Goal: Task Accomplishment & Management: Manage account settings

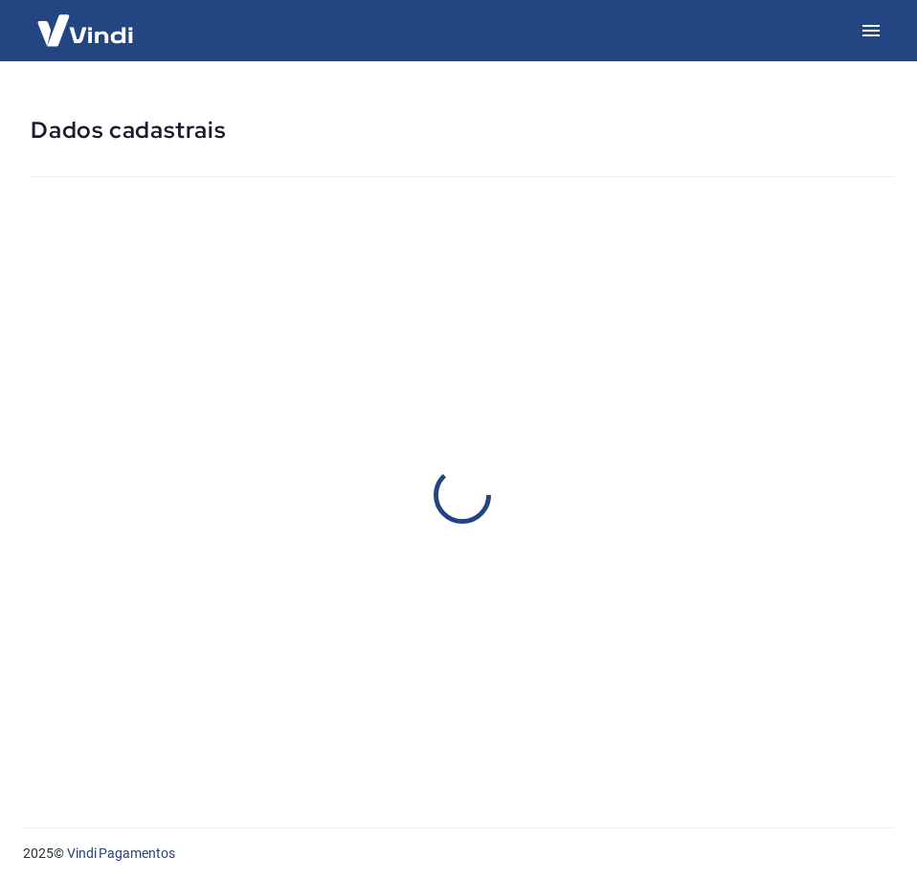
select select "PR"
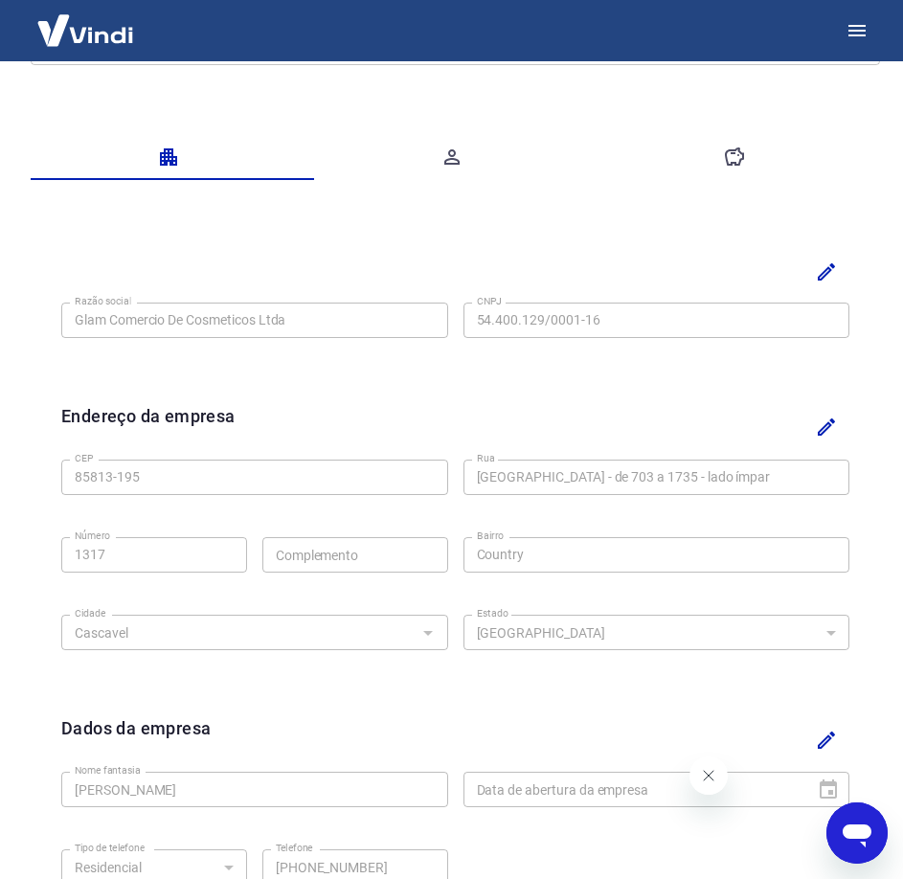
scroll to position [287, 0]
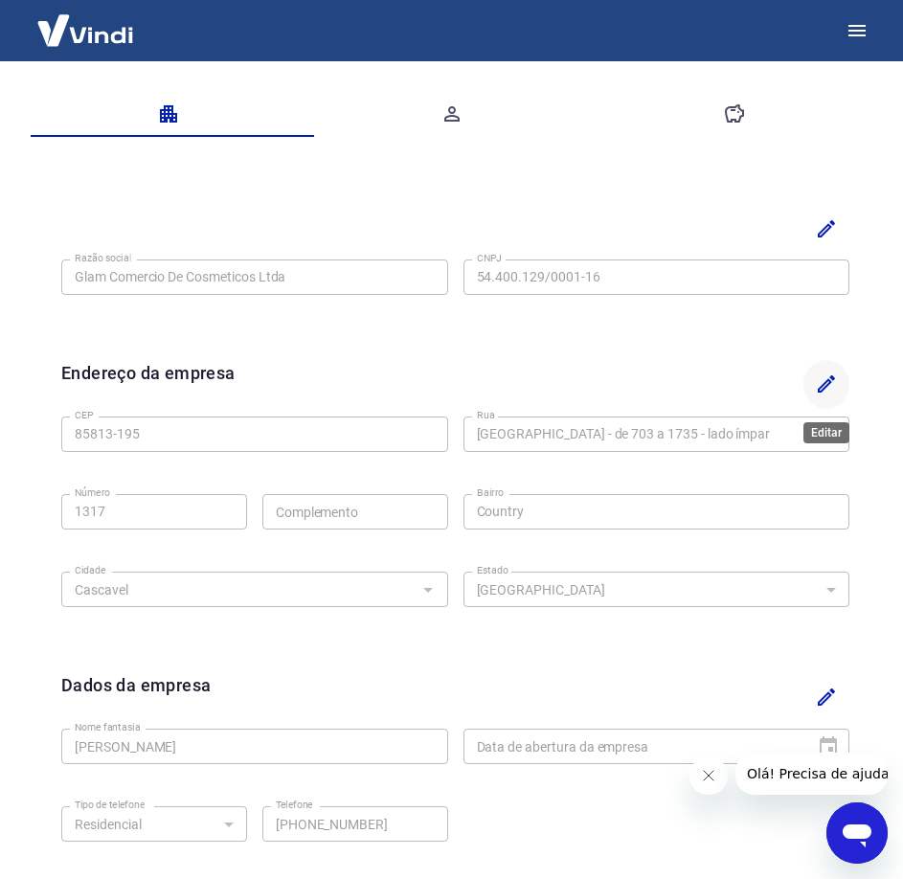
click at [830, 389] on icon "Editar" at bounding box center [826, 383] width 23 height 23
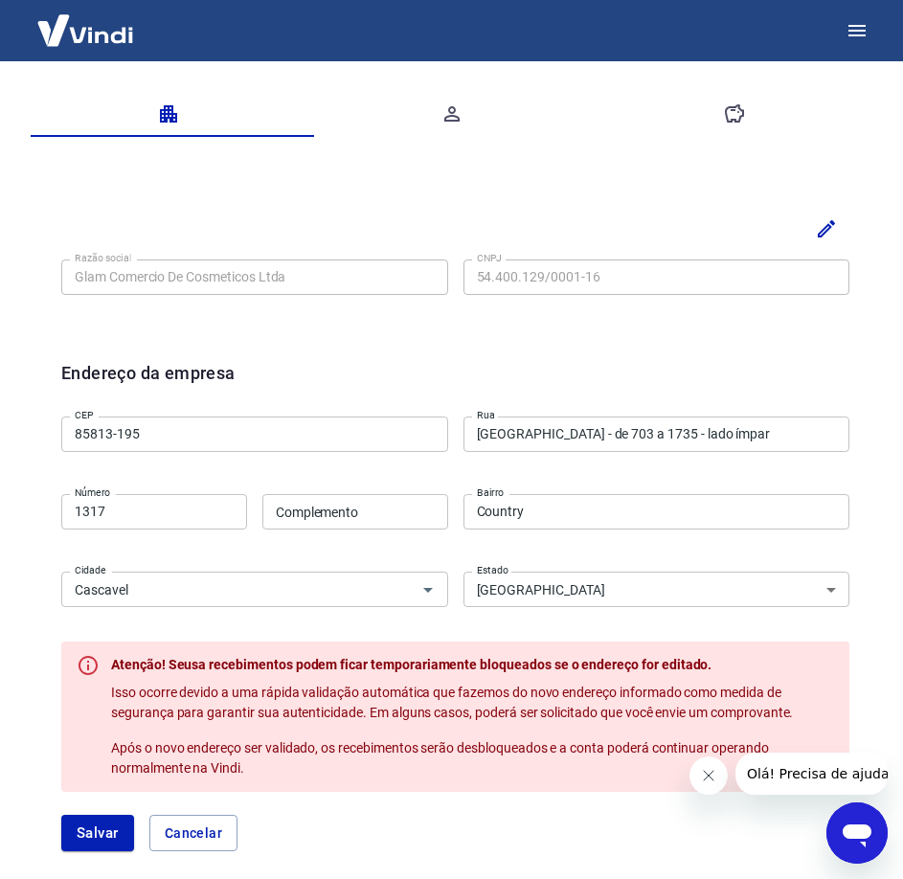
click at [731, 424] on input "[GEOGRAPHIC_DATA] - de 703 a 1735 - lado ímpar" at bounding box center [656, 433] width 387 height 35
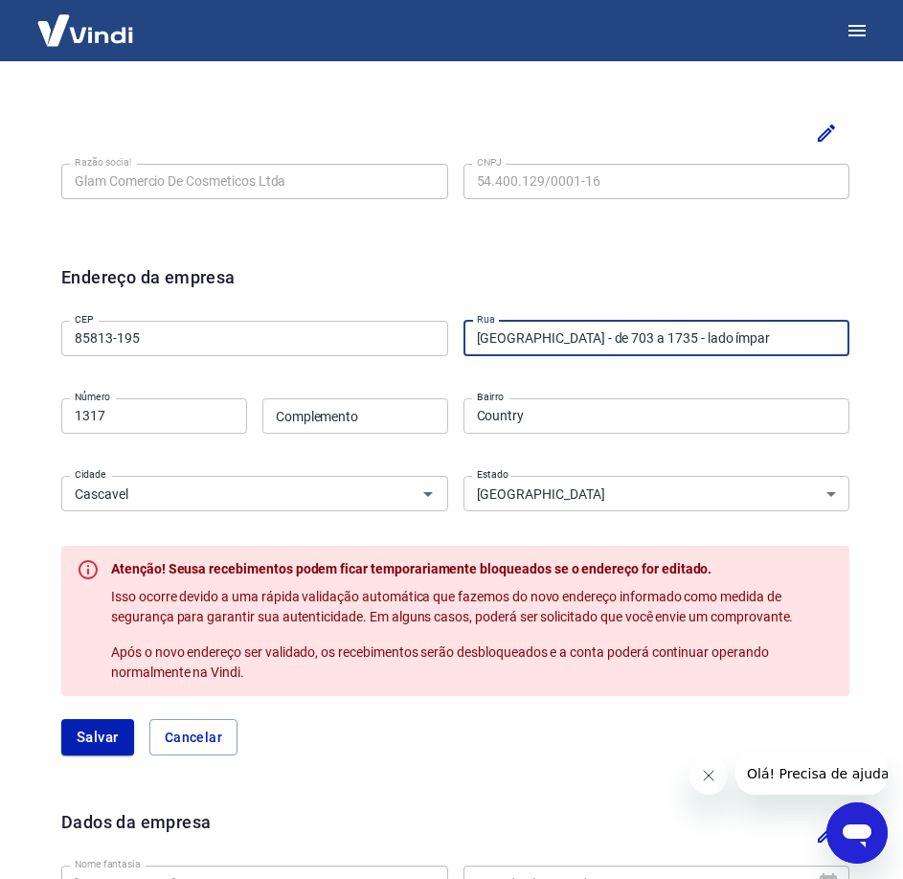
click at [867, 405] on div "Razão social Glam Comercio De Cosmeticos Ltda Razão social CNPJ 54.400.129/0001…" at bounding box center [455, 577] width 849 height 996
drag, startPoint x: 833, startPoint y: 344, endPoint x: 646, endPoint y: 344, distance: 186.7
click at [646, 344] on input "[GEOGRAPHIC_DATA] - de 703 a 1735 - lado ímpar" at bounding box center [656, 338] width 387 height 35
type input "[GEOGRAPHIC_DATA]"
click at [860, 316] on div "Endereço da empresa CEP 85813-195 CEP [GEOGRAPHIC_DATA] Rua Número 1317 Número …" at bounding box center [455, 521] width 819 height 545
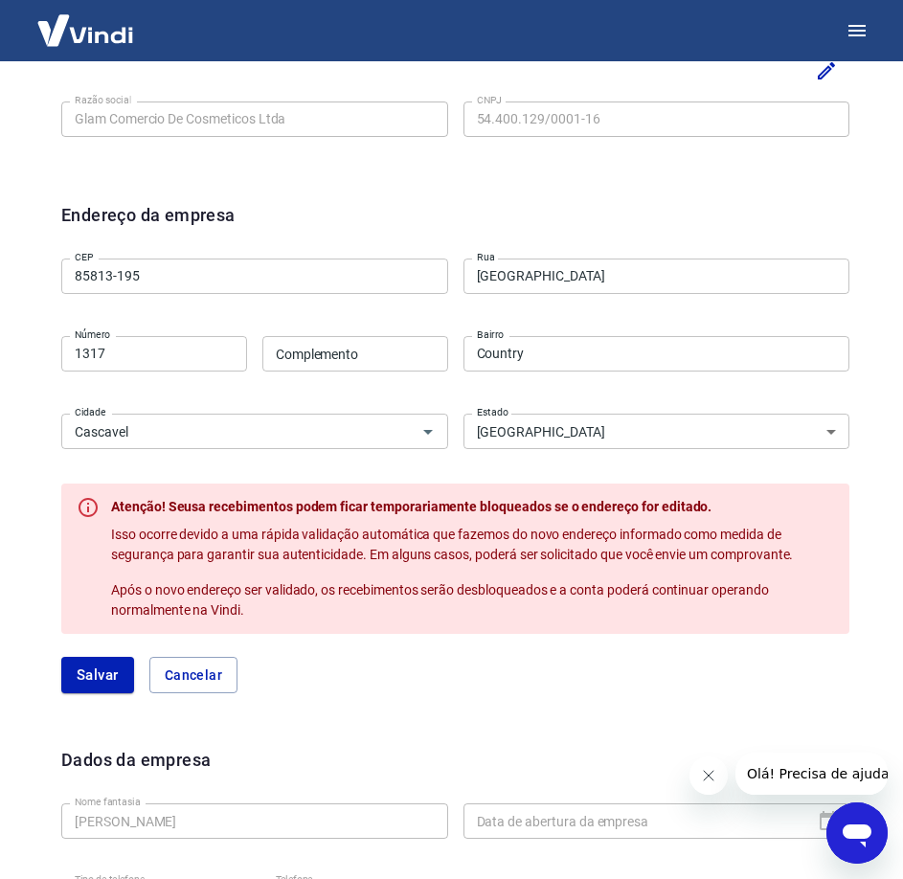
scroll to position [479, 0]
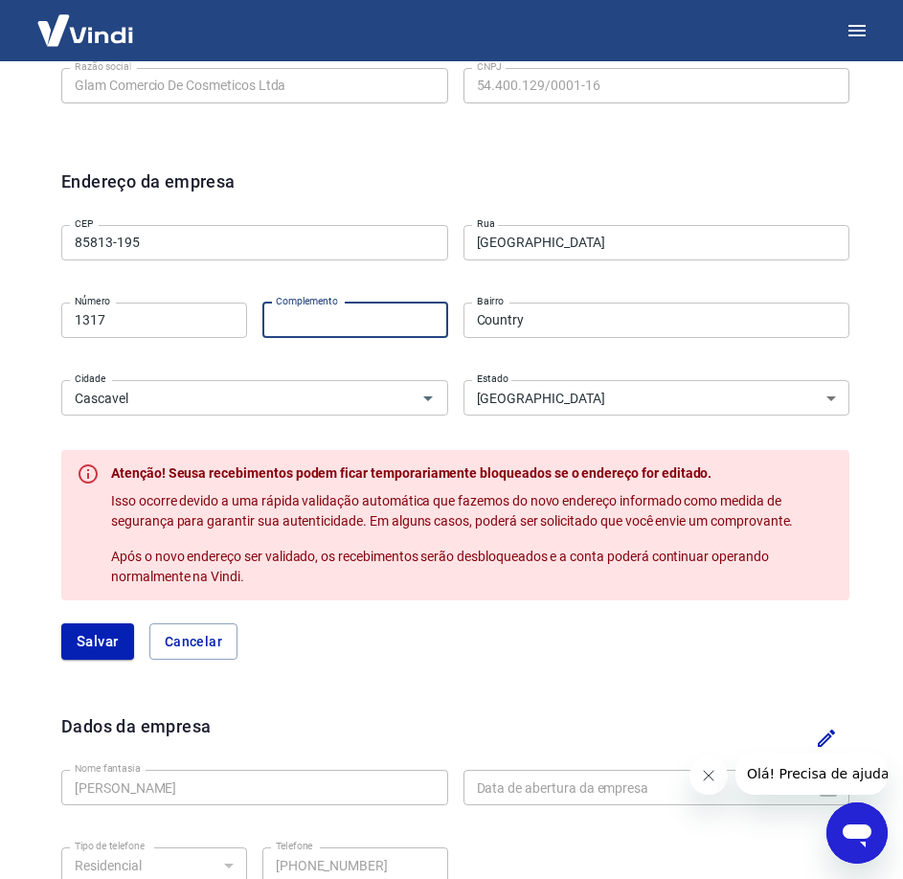
click at [365, 324] on input "Complemento" at bounding box center [355, 320] width 186 height 35
type input "Sala 1"
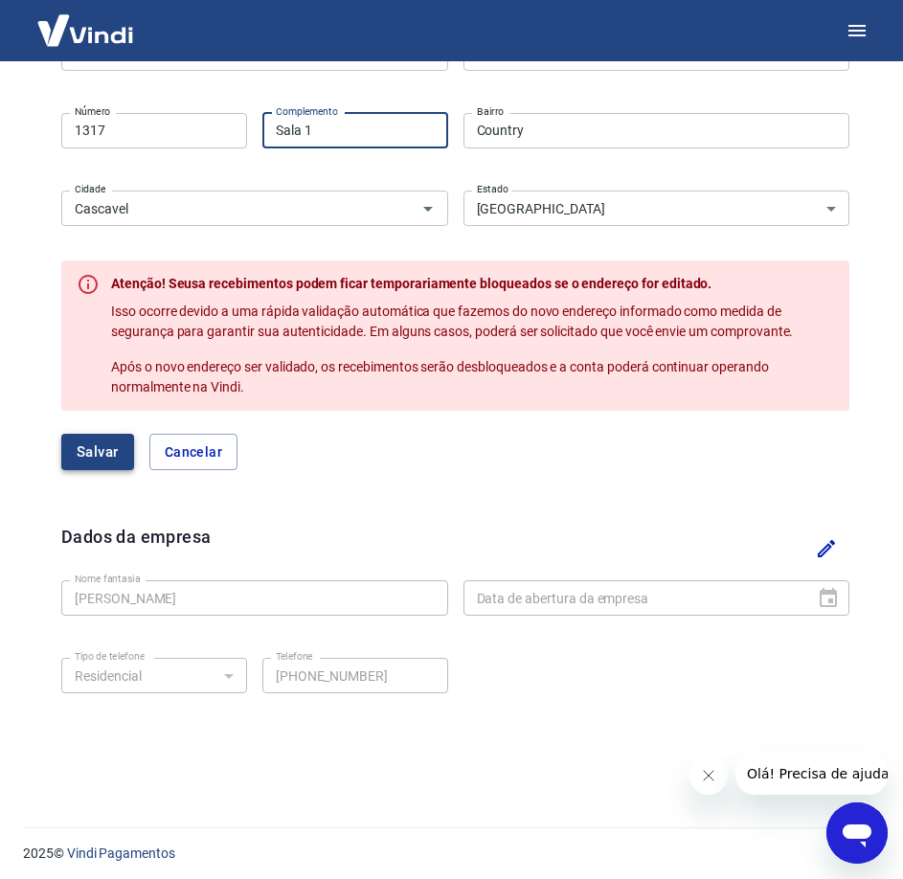
click at [114, 460] on button "Salvar" at bounding box center [97, 452] width 73 height 36
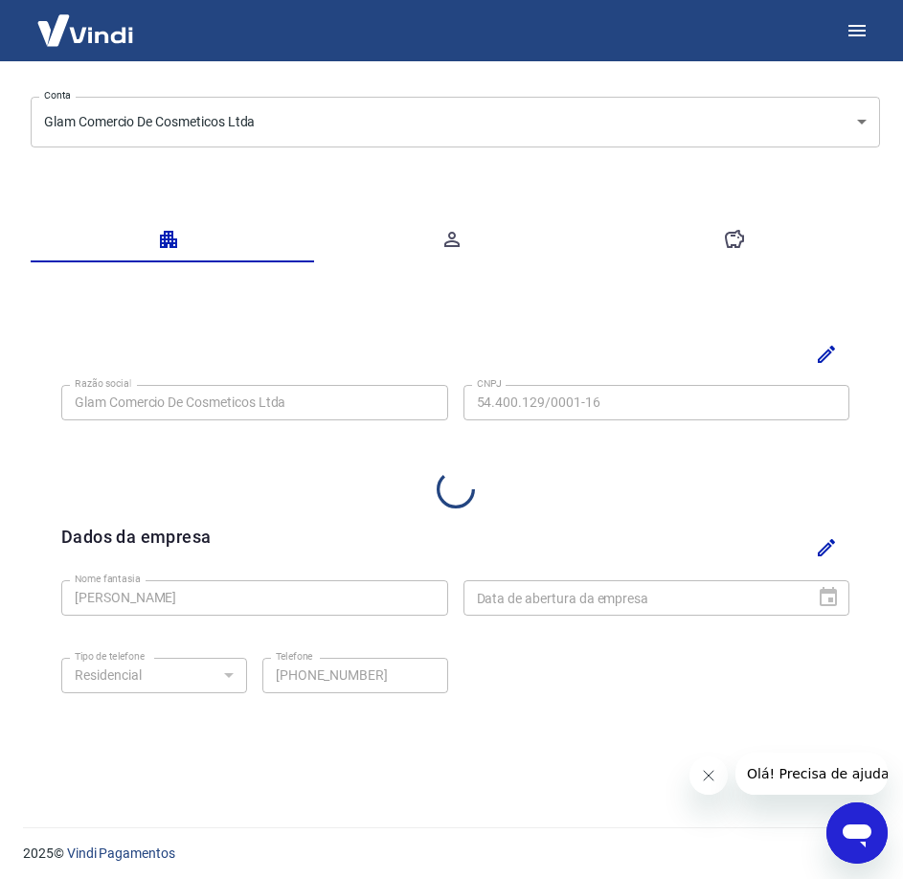
select select "PR"
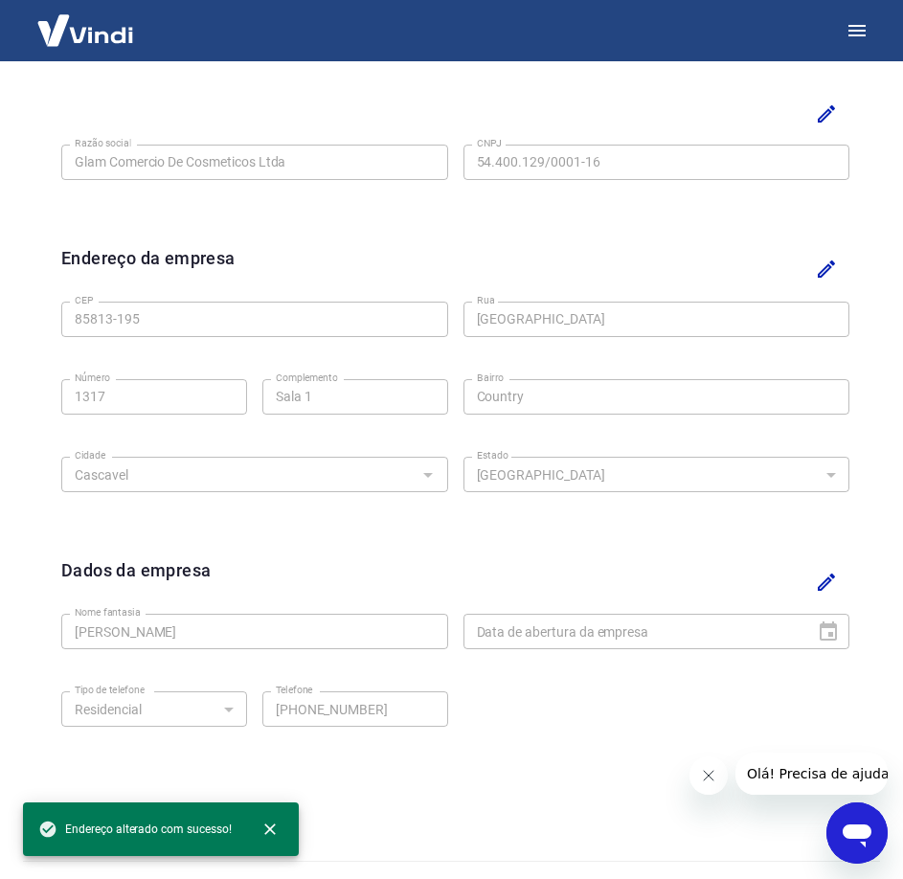
scroll to position [436, 0]
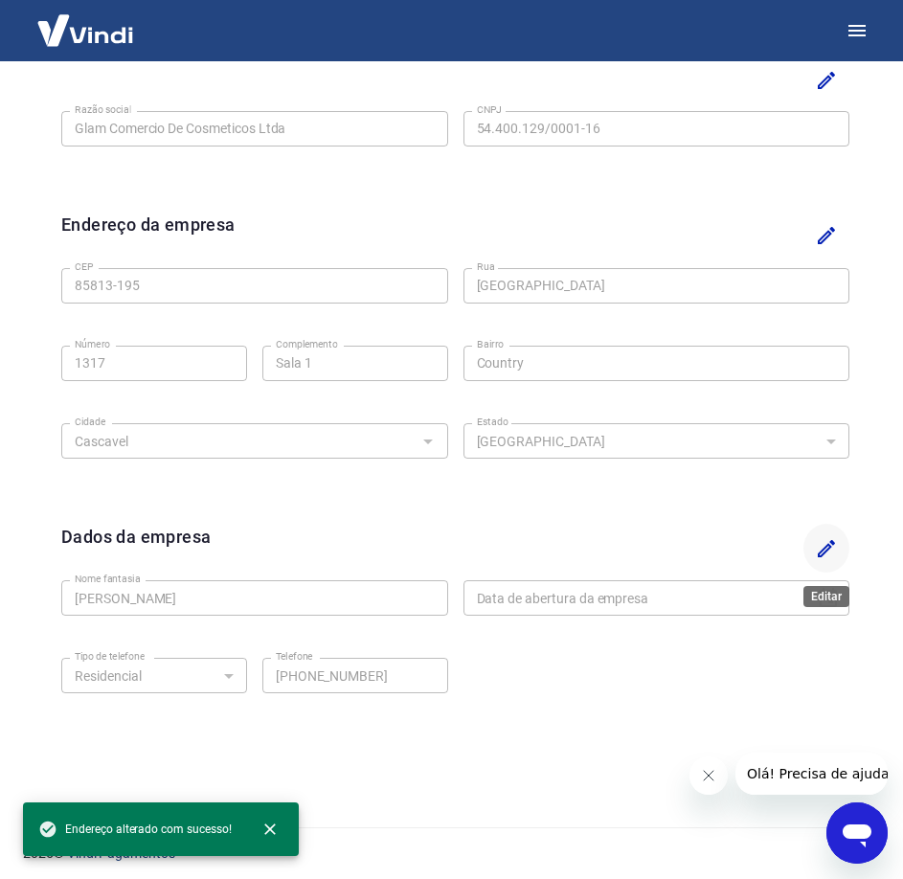
click at [834, 546] on icon "Editar" at bounding box center [826, 548] width 23 height 23
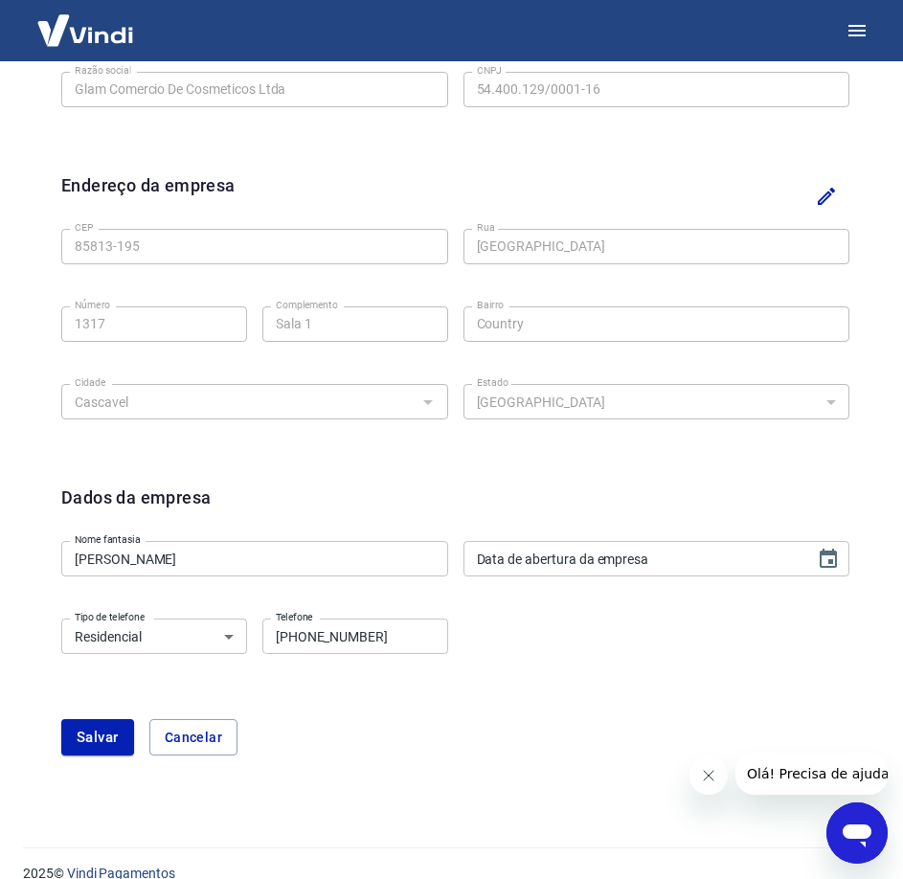
scroll to position [495, 0]
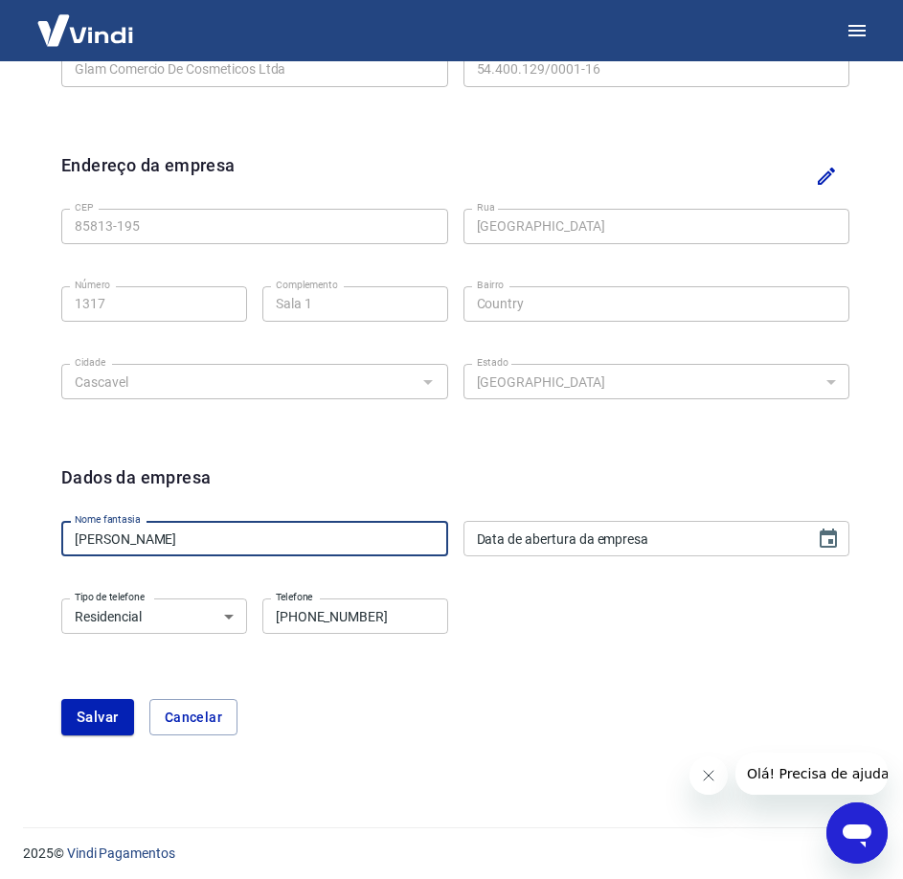
drag, startPoint x: 281, startPoint y: 539, endPoint x: 71, endPoint y: 543, distance: 210.7
click at [71, 543] on input "[PERSON_NAME]" at bounding box center [254, 538] width 387 height 35
type input "LIFTING GLAM"
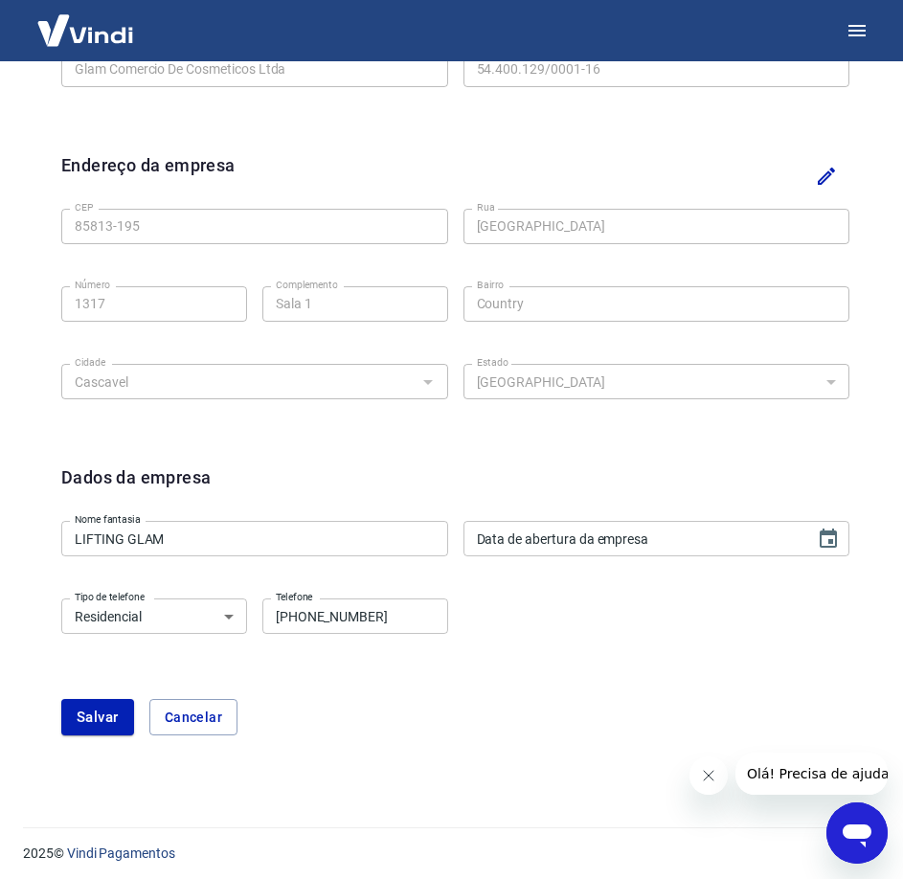
click at [588, 632] on div "Tipo de telefone Residencial Comercial Tipo de telefone Telefone [PHONE_NUMBER]…" at bounding box center [455, 630] width 788 height 78
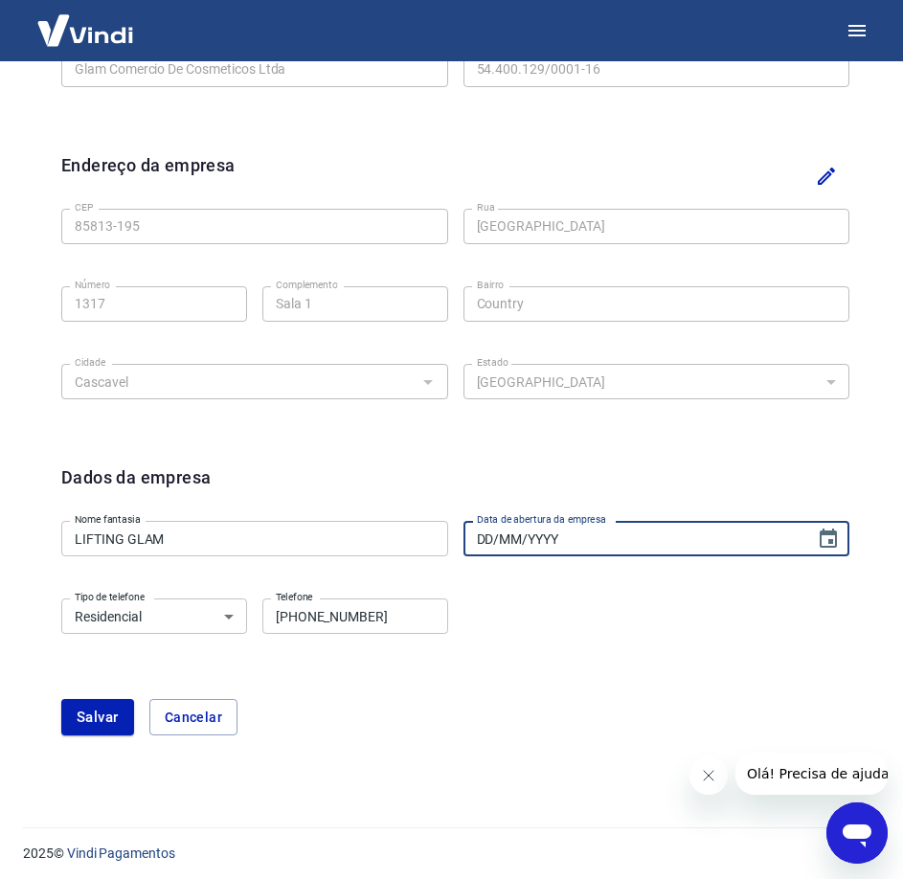
click at [687, 540] on input "DD/MM/YYYY" at bounding box center [632, 538] width 339 height 35
type input "[DATE]"
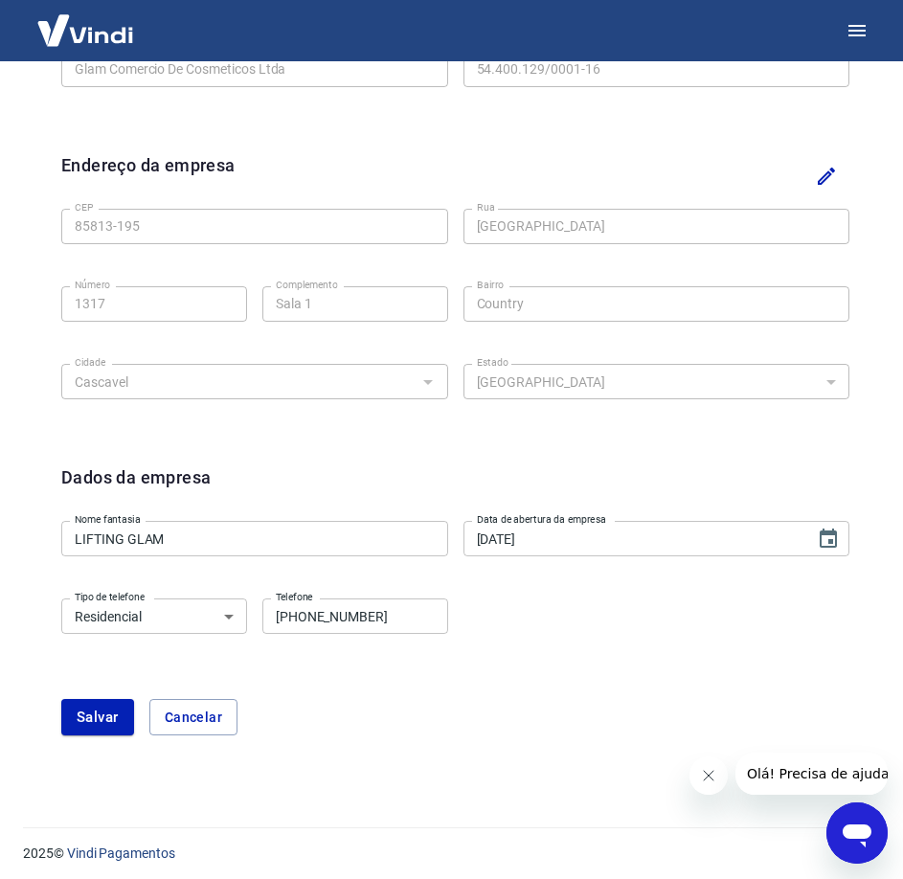
click at [651, 617] on div "Tipo de telefone Residencial Comercial Tipo de telefone Telefone [PHONE_NUMBER]…" at bounding box center [455, 630] width 788 height 78
click at [220, 629] on select "Residencial Comercial" at bounding box center [154, 615] width 186 height 35
click at [61, 598] on select "Residencial Comercial" at bounding box center [154, 615] width 186 height 35
click at [226, 613] on select "Residencial Comercial" at bounding box center [154, 615] width 186 height 35
click at [61, 598] on select "Residencial Comercial" at bounding box center [154, 615] width 186 height 35
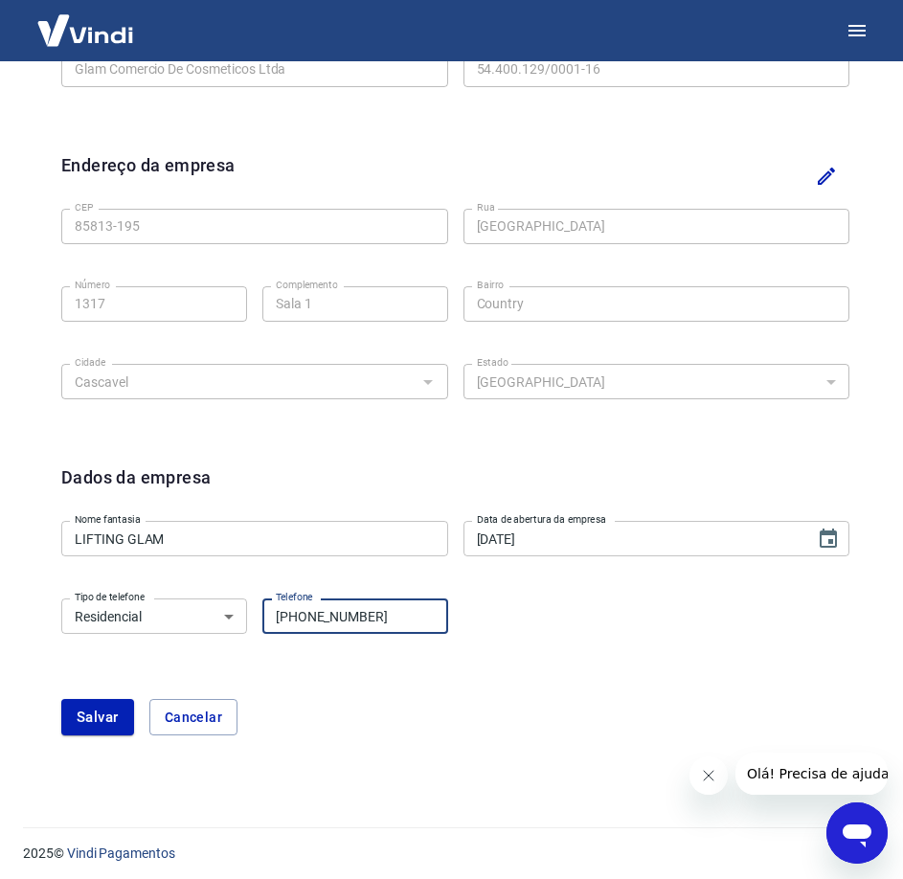
drag, startPoint x: 390, startPoint y: 617, endPoint x: 283, endPoint y: 617, distance: 106.3
click at [283, 617] on input "[PHONE_NUMBER]" at bounding box center [355, 615] width 186 height 35
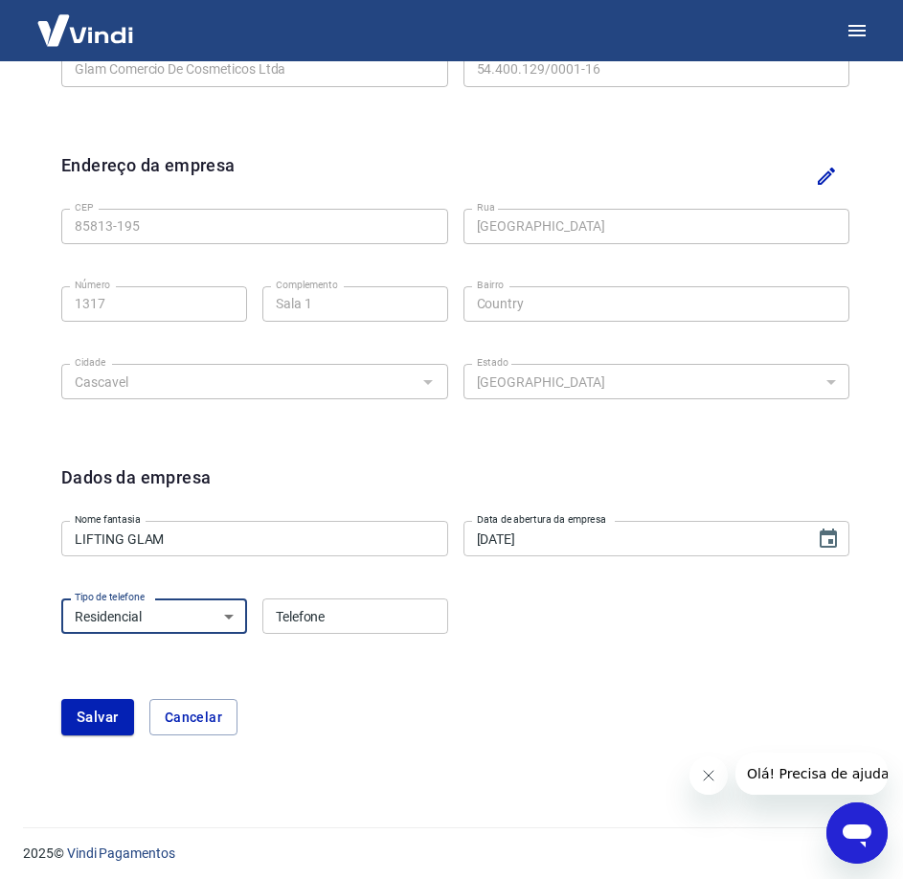
click at [211, 623] on select "Residencial Comercial" at bounding box center [154, 615] width 186 height 35
click at [61, 598] on select "Residencial Comercial" at bounding box center [154, 615] width 186 height 35
click at [148, 630] on select "Residencial Comercial" at bounding box center [154, 615] width 186 height 35
click at [61, 598] on select "Residencial Comercial" at bounding box center [154, 615] width 186 height 35
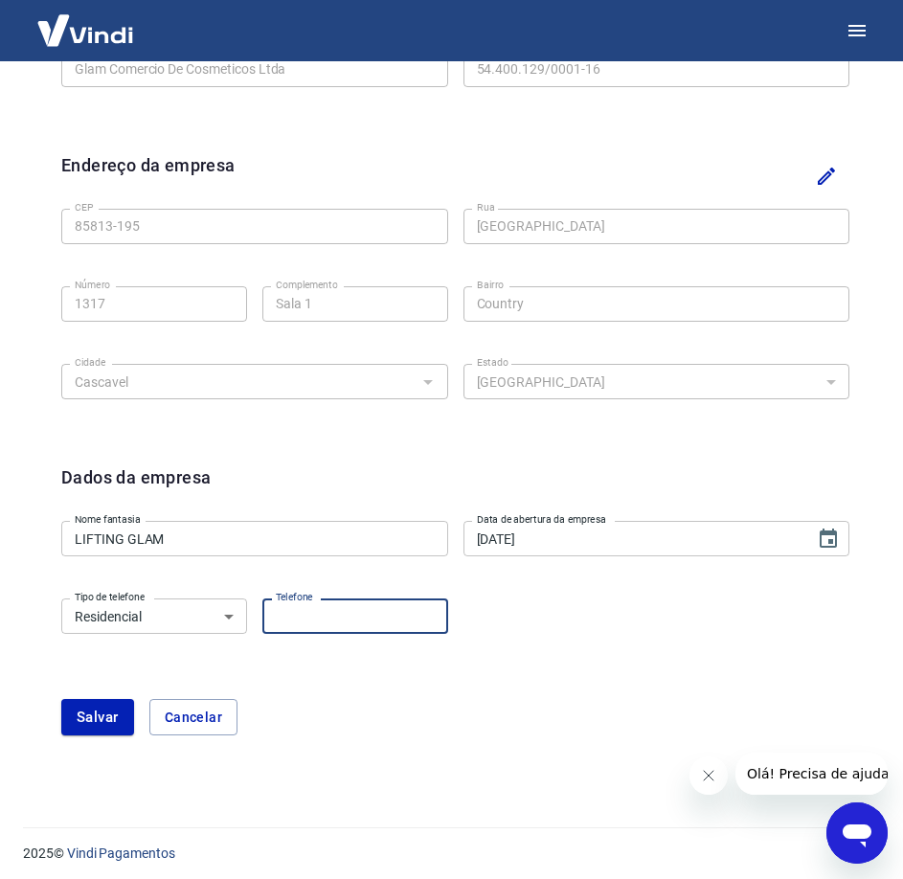
click at [326, 619] on input "Telefone" at bounding box center [355, 615] width 186 height 35
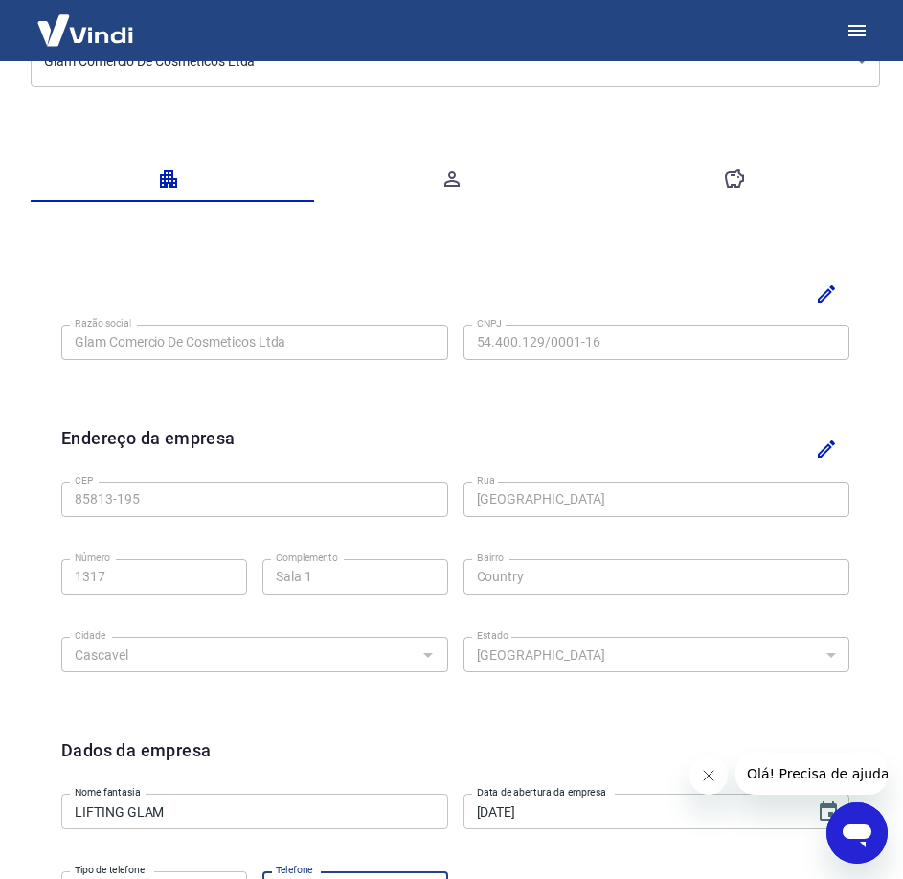
scroll to position [208, 0]
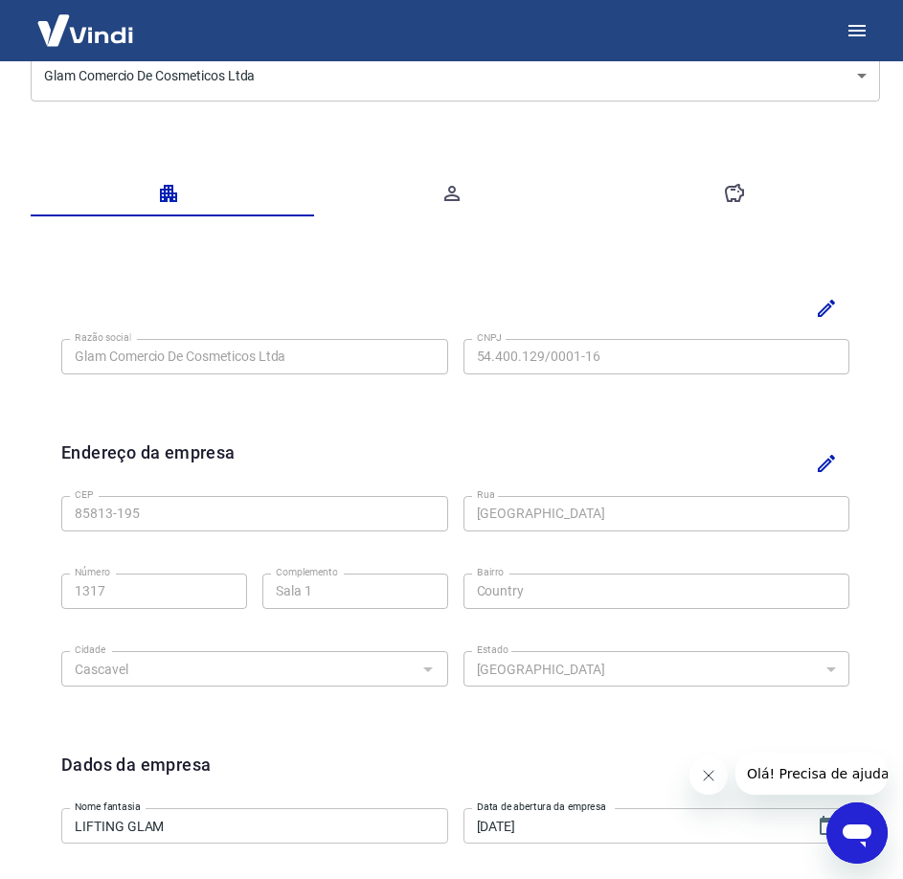
type input "[PHONE_NUMBER]"
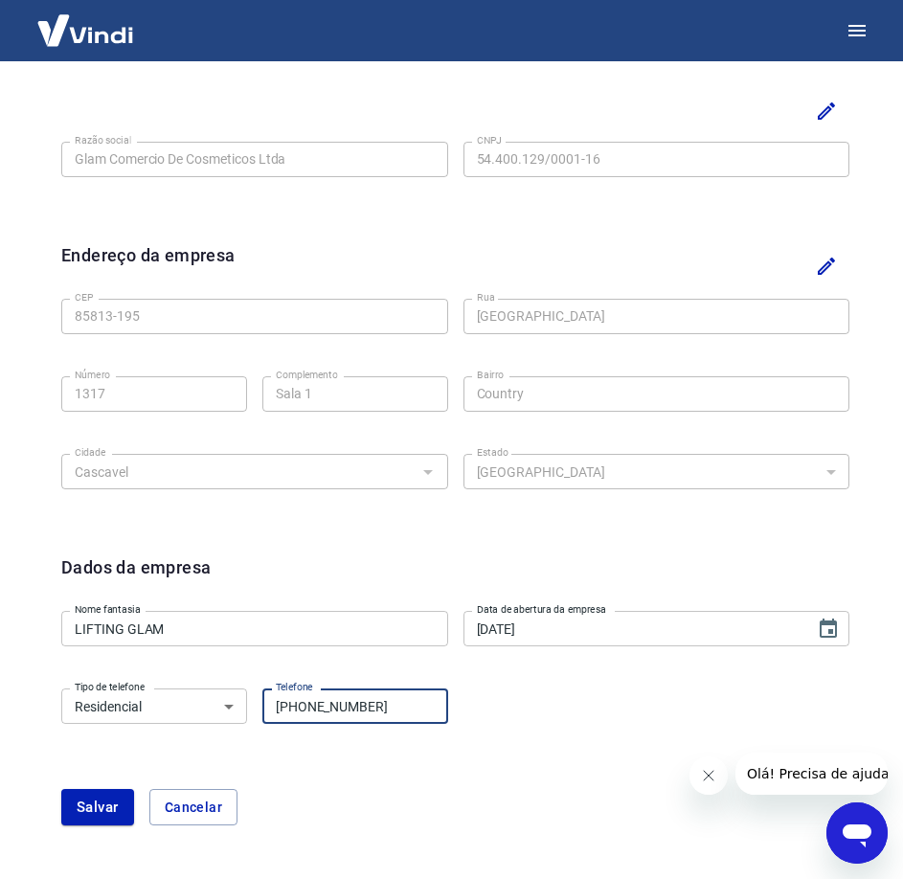
scroll to position [495, 0]
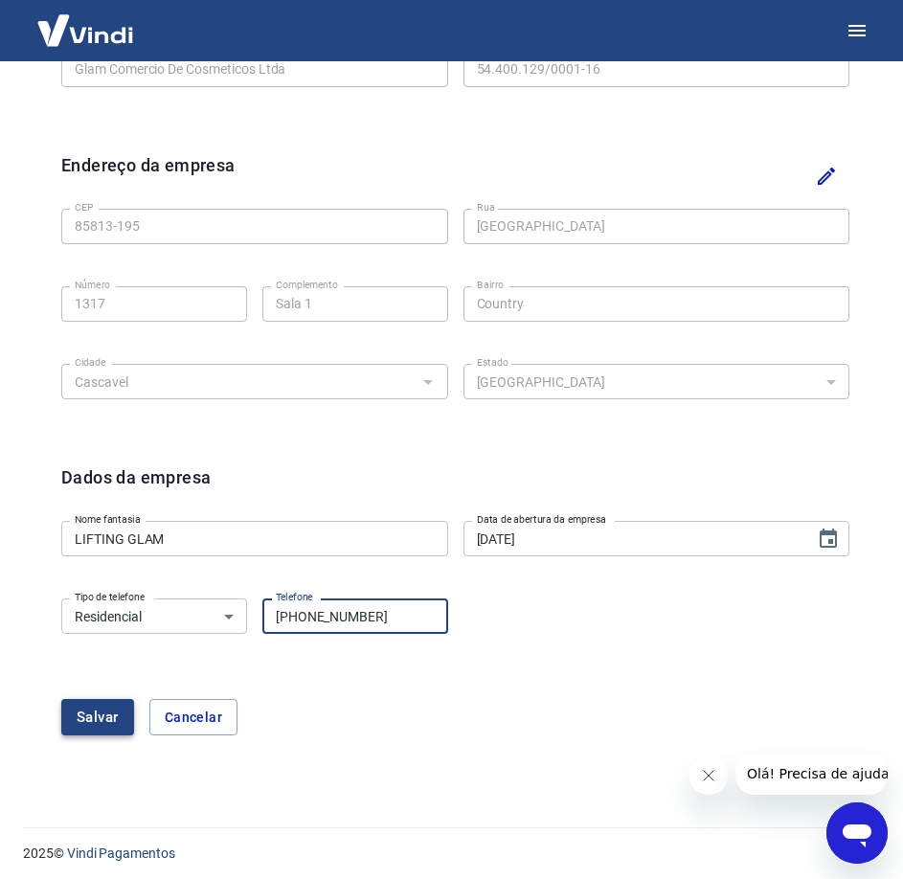
click at [102, 708] on button "Salvar" at bounding box center [97, 717] width 73 height 36
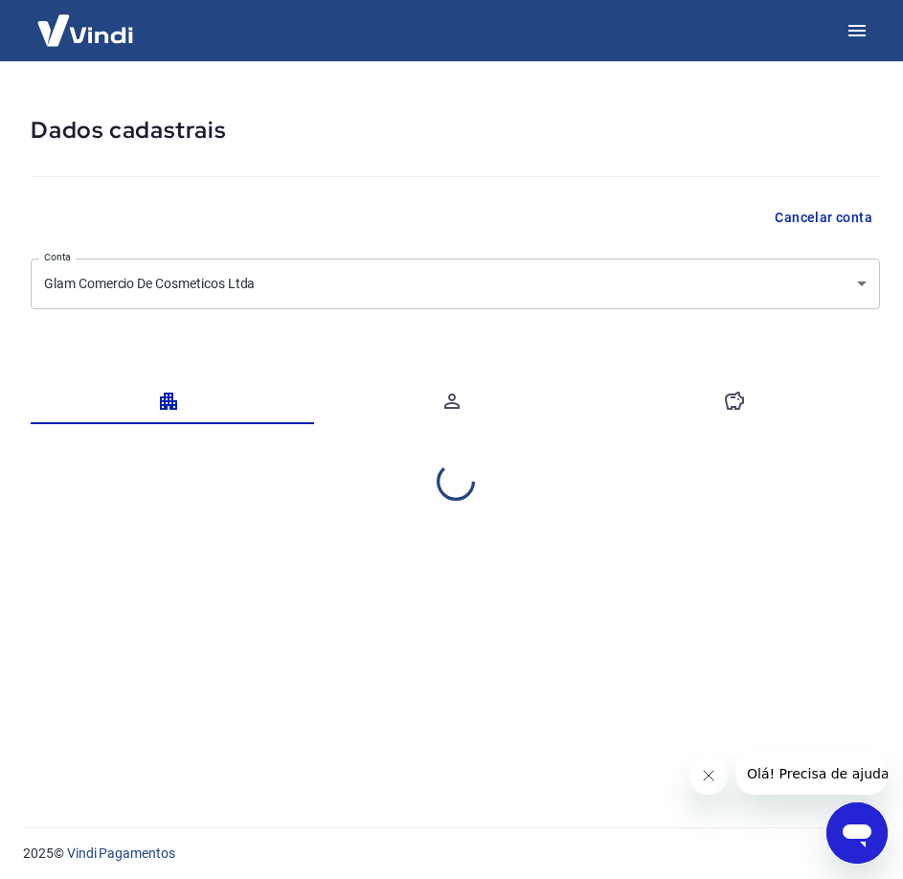
scroll to position [0, 0]
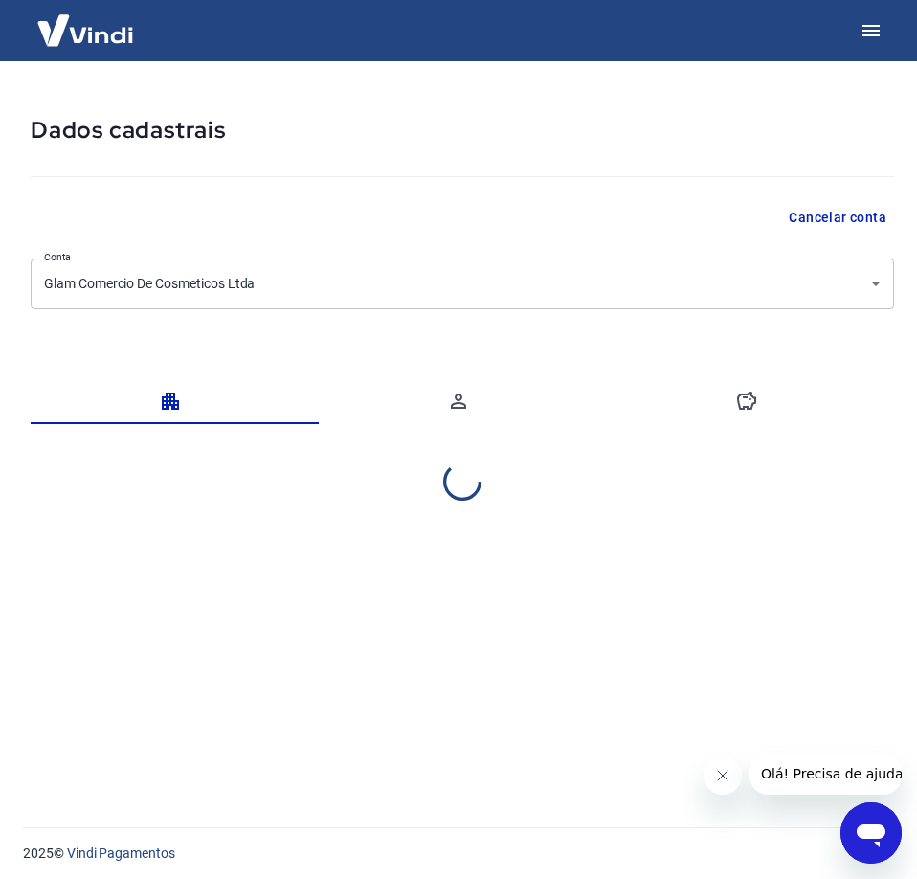
select select "PR"
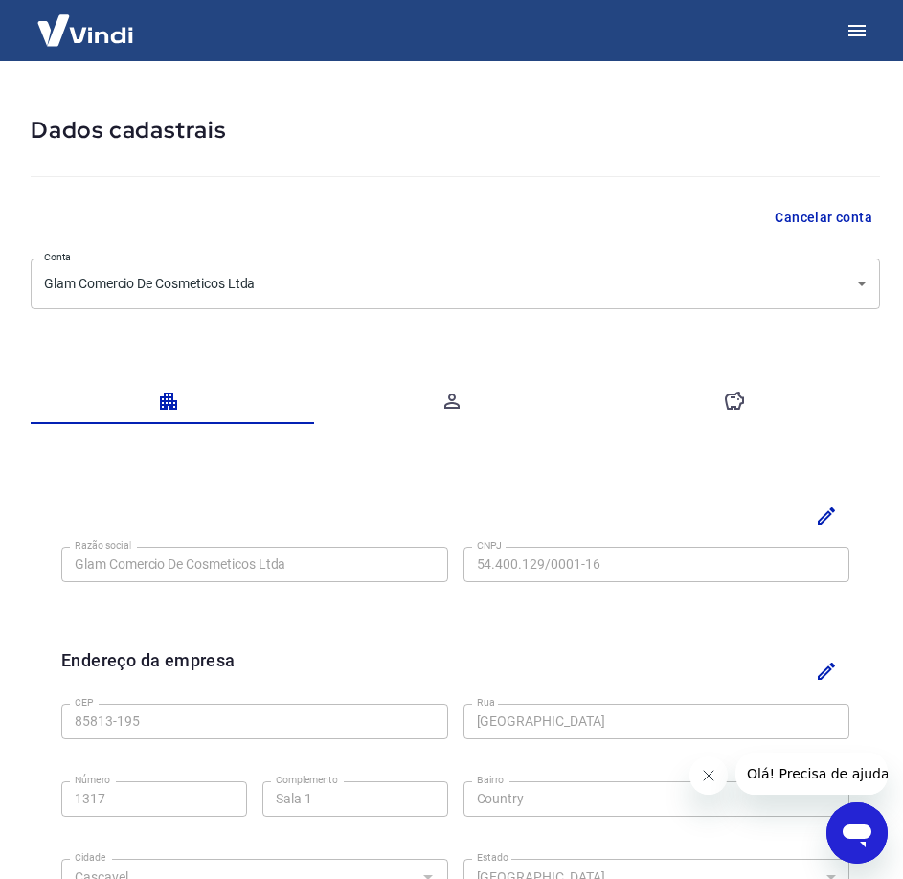
click at [440, 408] on icon "button" at bounding box center [451, 401] width 23 height 23
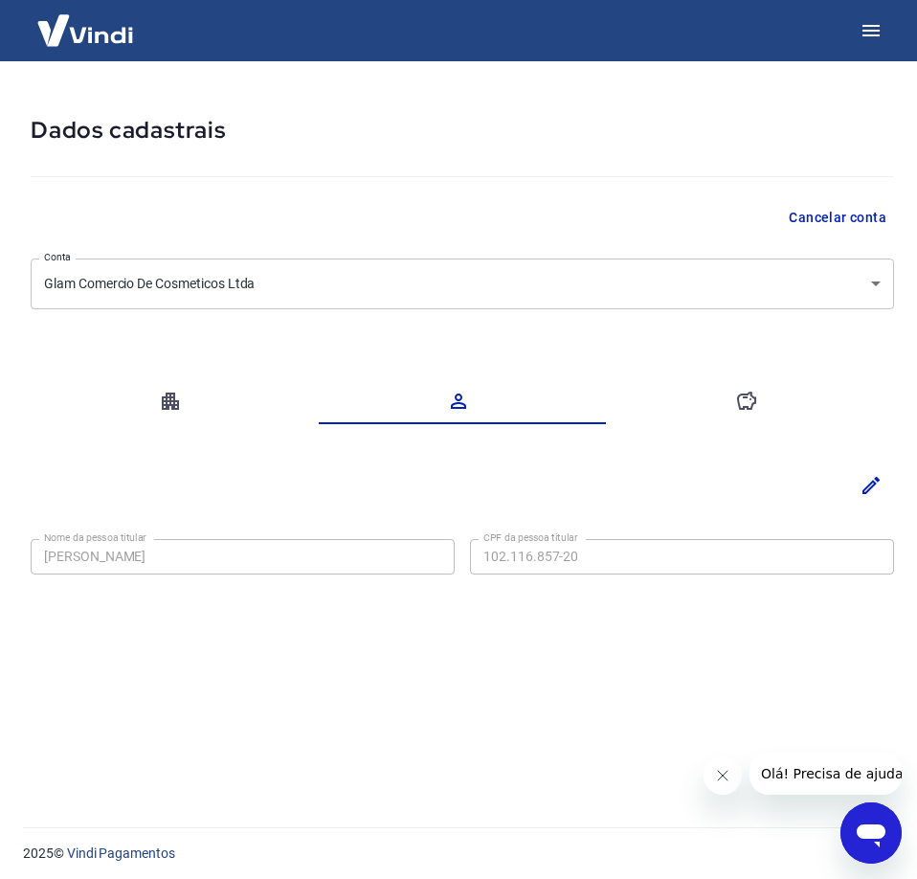
click at [748, 394] on icon "button" at bounding box center [746, 401] width 19 height 18
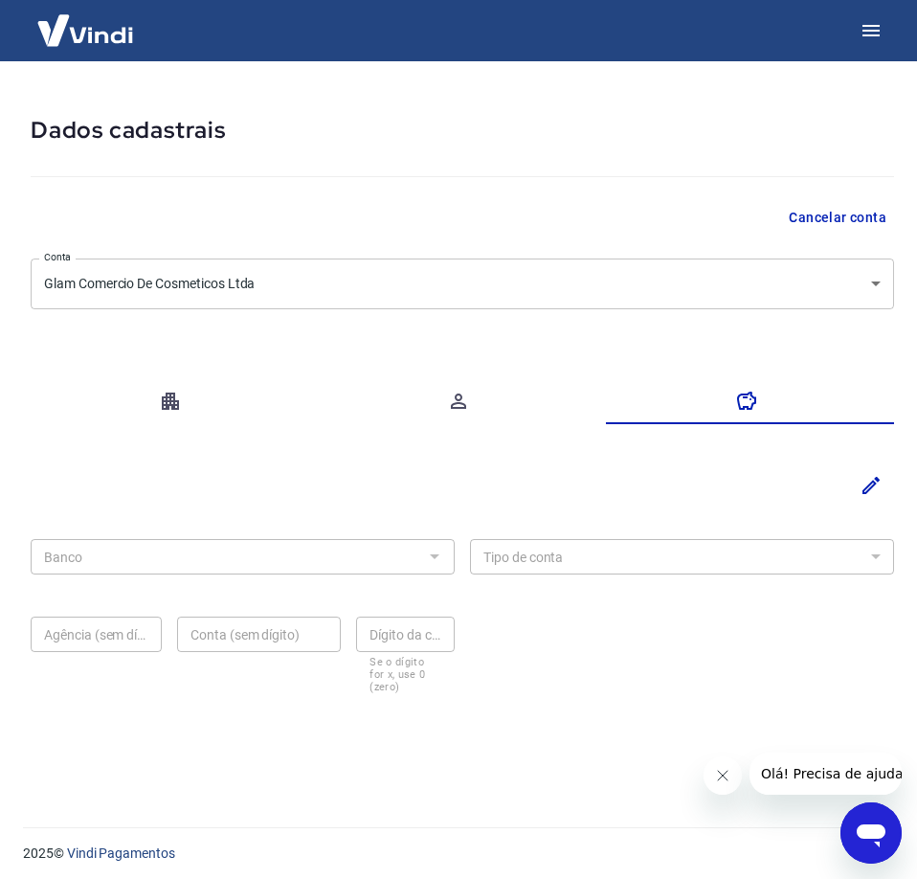
click at [447, 412] on icon "button" at bounding box center [458, 401] width 23 height 23
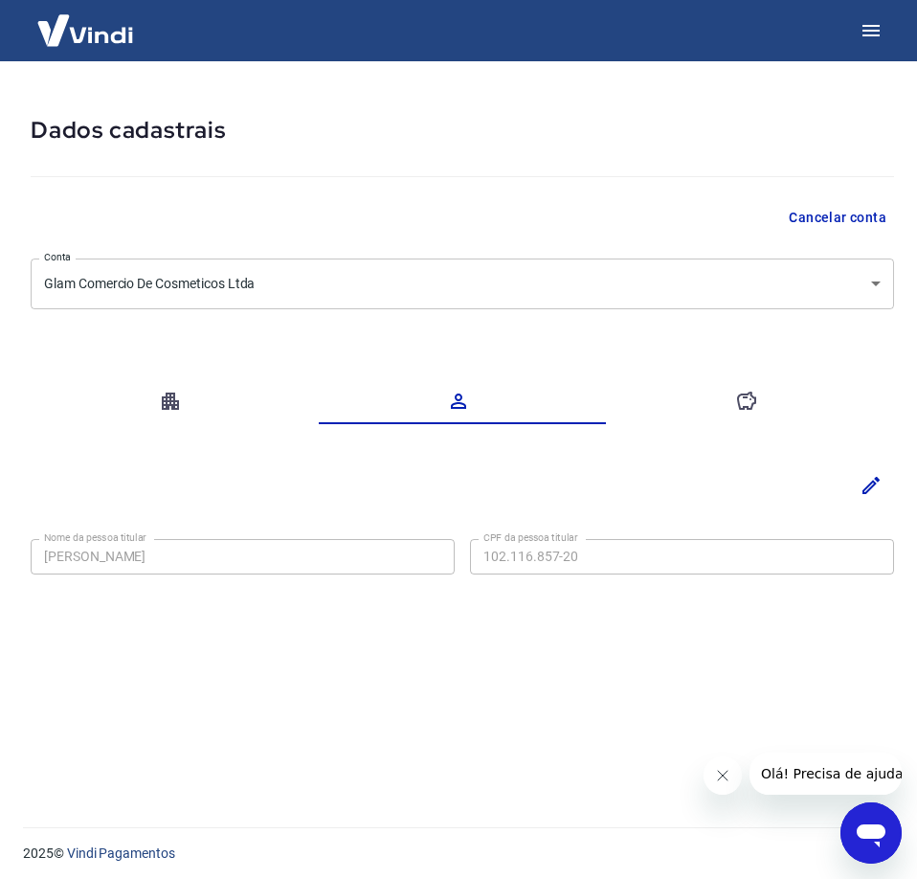
click at [717, 394] on button "button" at bounding box center [750, 401] width 288 height 46
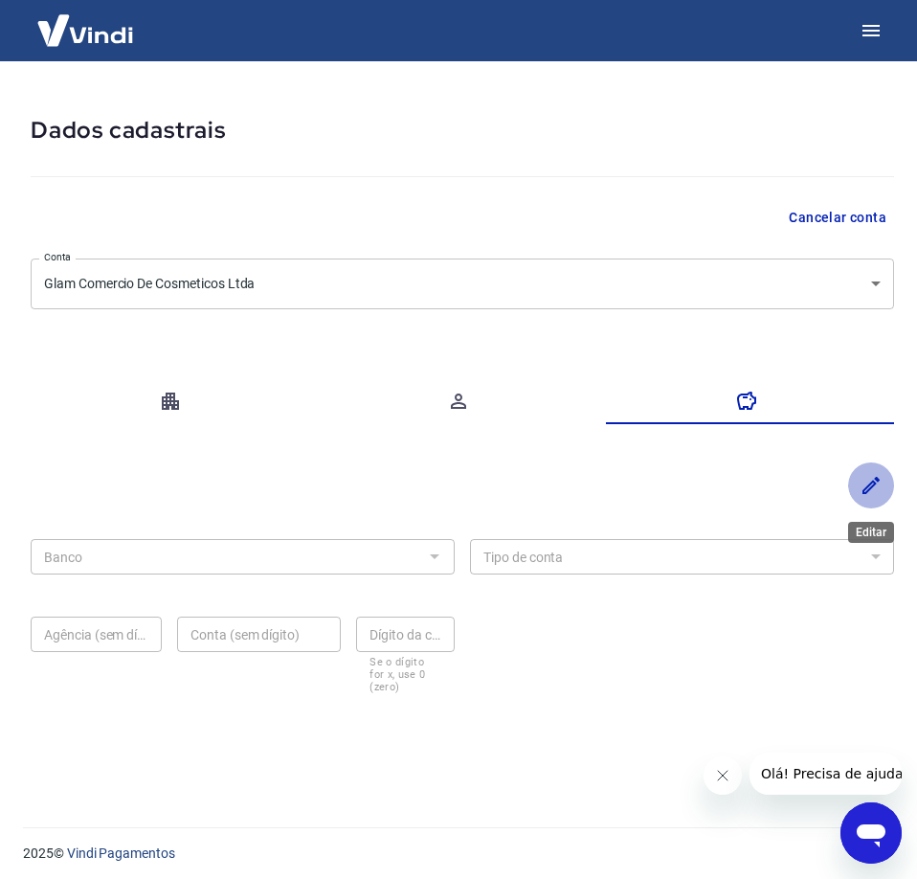
click at [861, 480] on icon "Editar" at bounding box center [871, 485] width 23 height 23
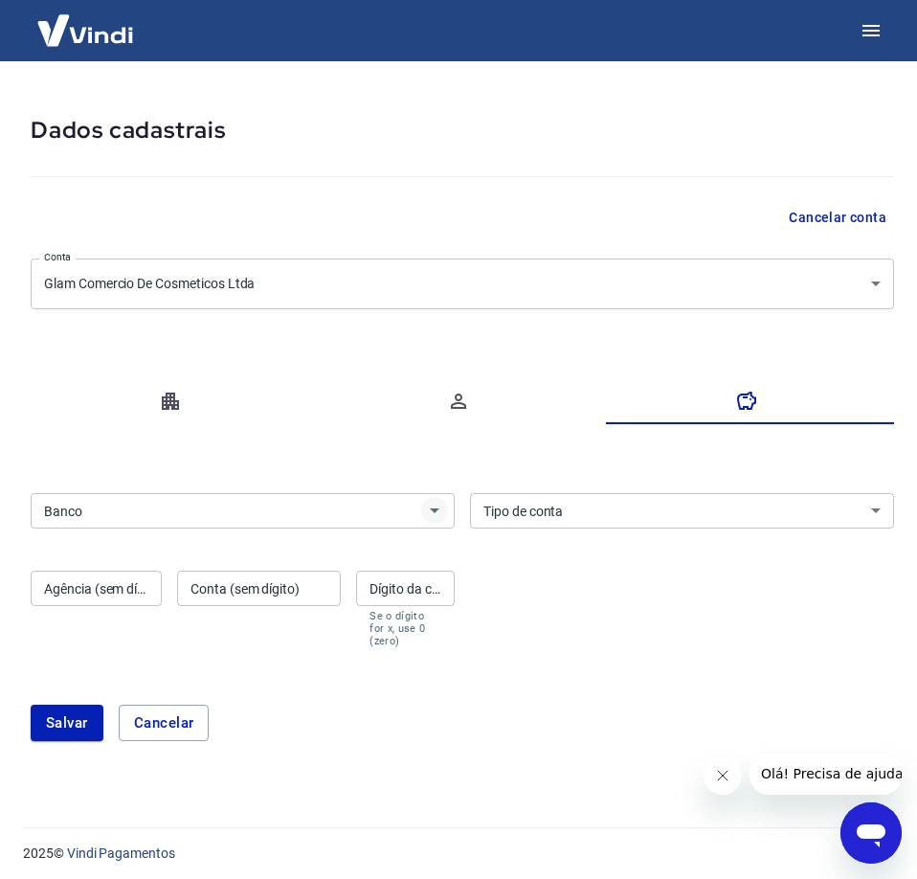
click at [427, 512] on icon "Abrir" at bounding box center [434, 510] width 23 height 23
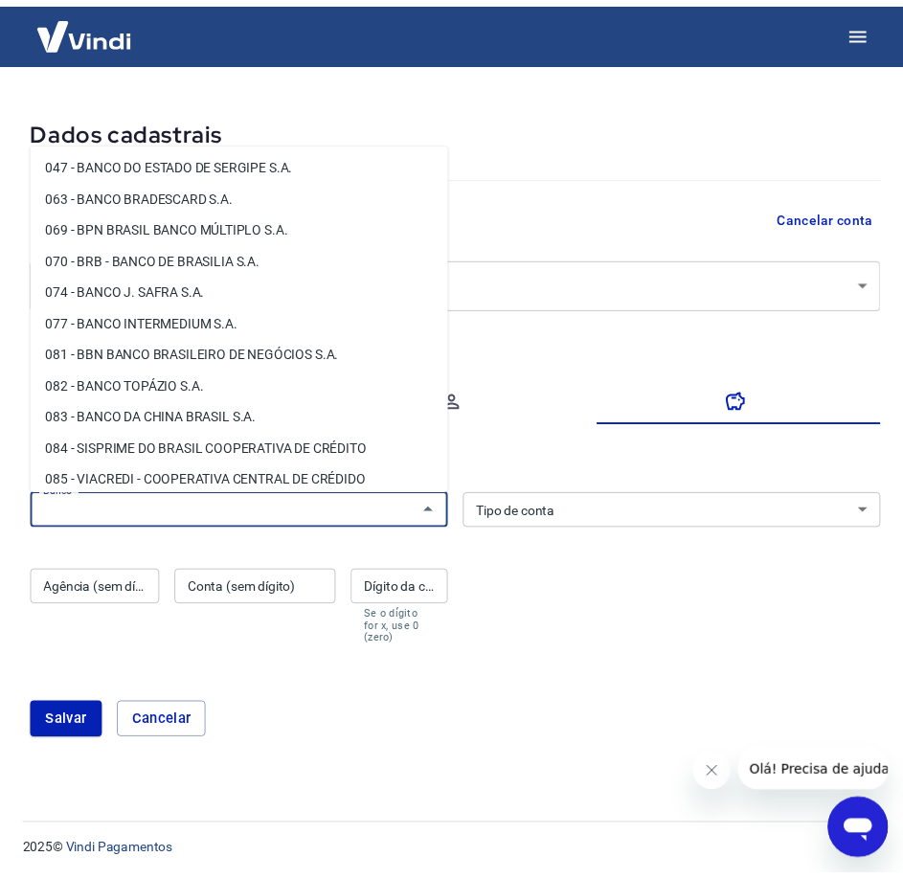
scroll to position [378, 0]
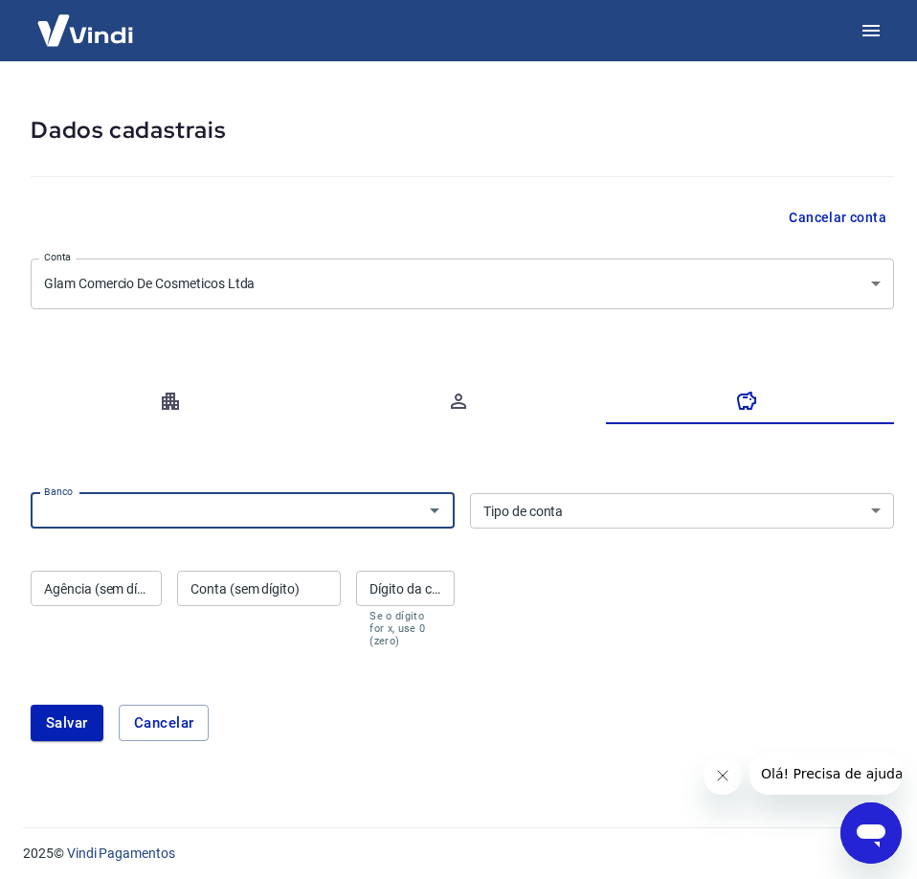
click at [250, 514] on input "Banco" at bounding box center [226, 511] width 381 height 24
click at [210, 553] on li "341 - [GEOGRAPHIC_DATA] S.A." at bounding box center [243, 552] width 424 height 32
type input "341 - [GEOGRAPHIC_DATA] S.A."
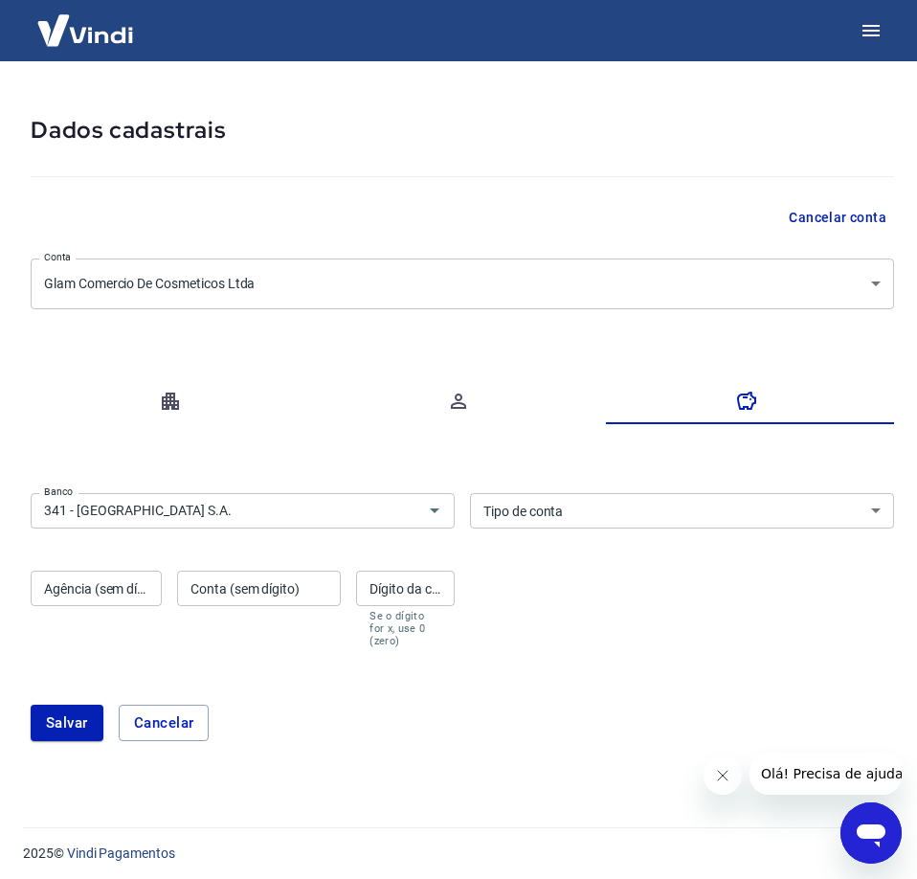
click at [727, 508] on select "Conta Corrente Conta Poupança" at bounding box center [682, 510] width 424 height 35
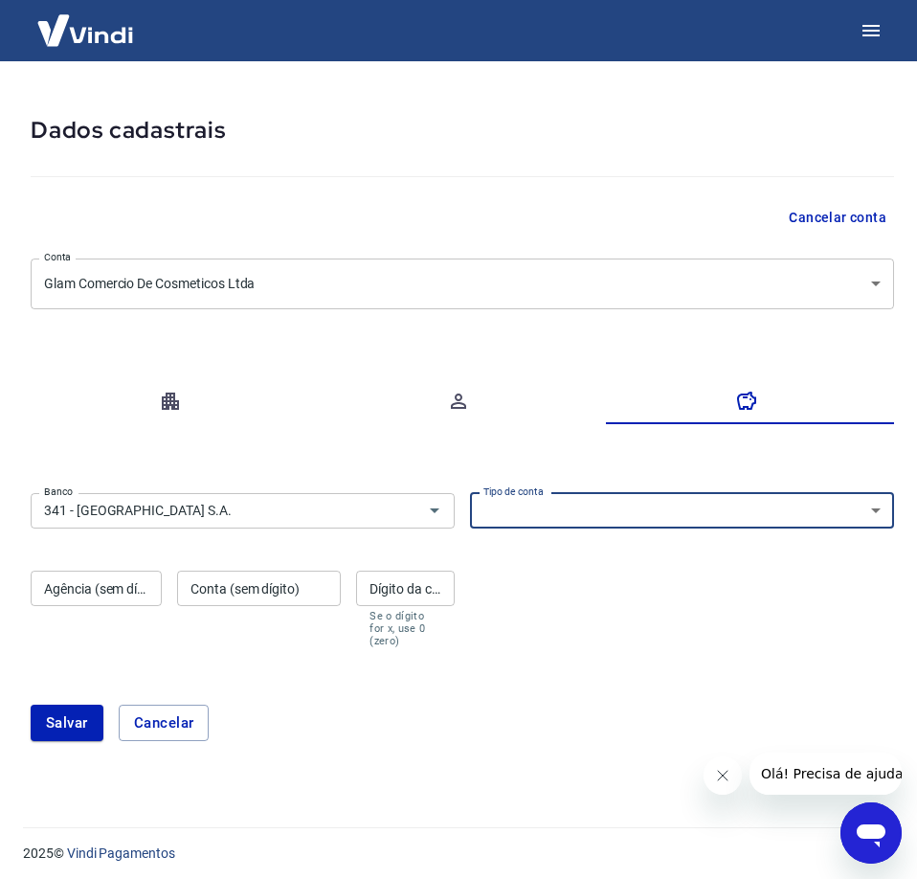
select select "1"
click at [470, 493] on select "Conta Corrente Conta Poupança" at bounding box center [682, 510] width 424 height 35
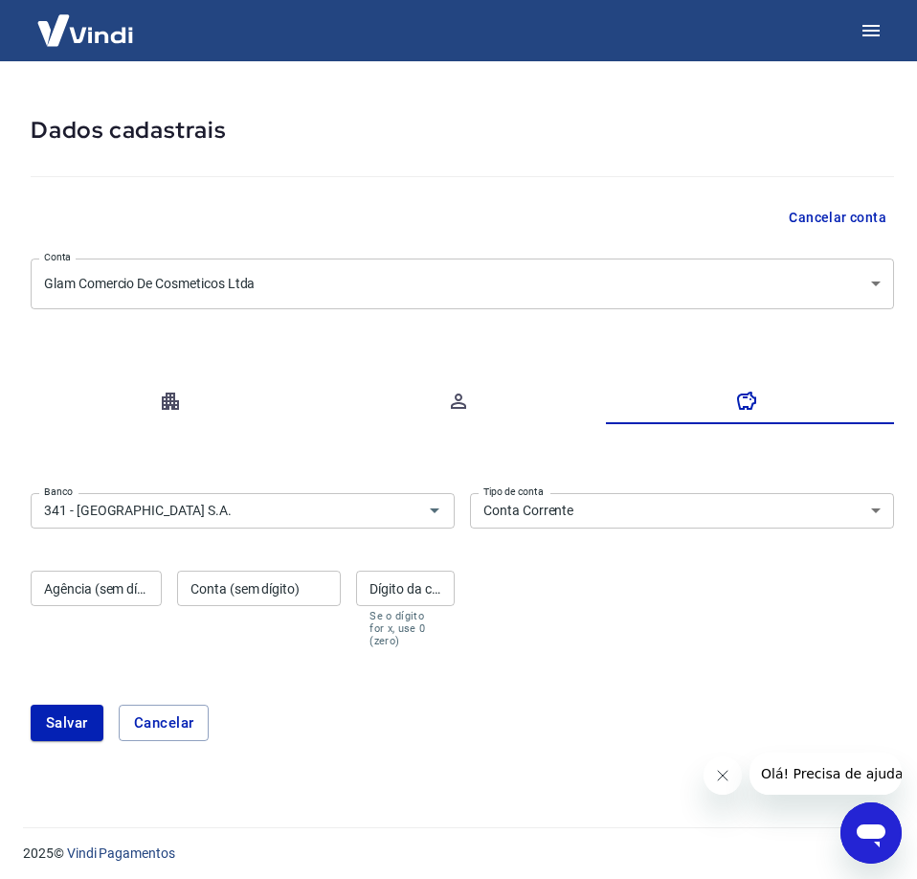
click at [118, 588] on div "Agência (sem dígito) Agência (sem dígito)" at bounding box center [96, 609] width 131 height 77
type input "9168"
click at [282, 593] on input "Conta (sem dígito)" at bounding box center [259, 588] width 164 height 35
type input "97675"
click at [393, 582] on div "Dígito da conta Dígito da conta Se o dígito for x, use 0 (zero)" at bounding box center [405, 609] width 99 height 77
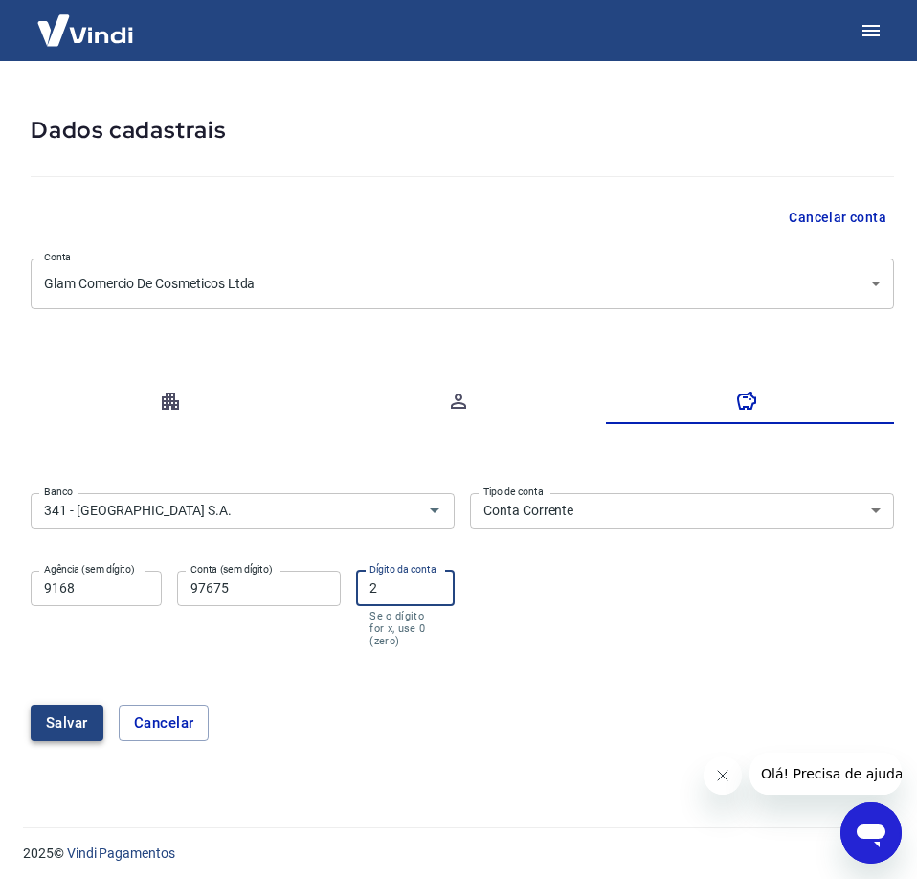
type input "2"
click at [80, 705] on button "Salvar" at bounding box center [67, 723] width 73 height 36
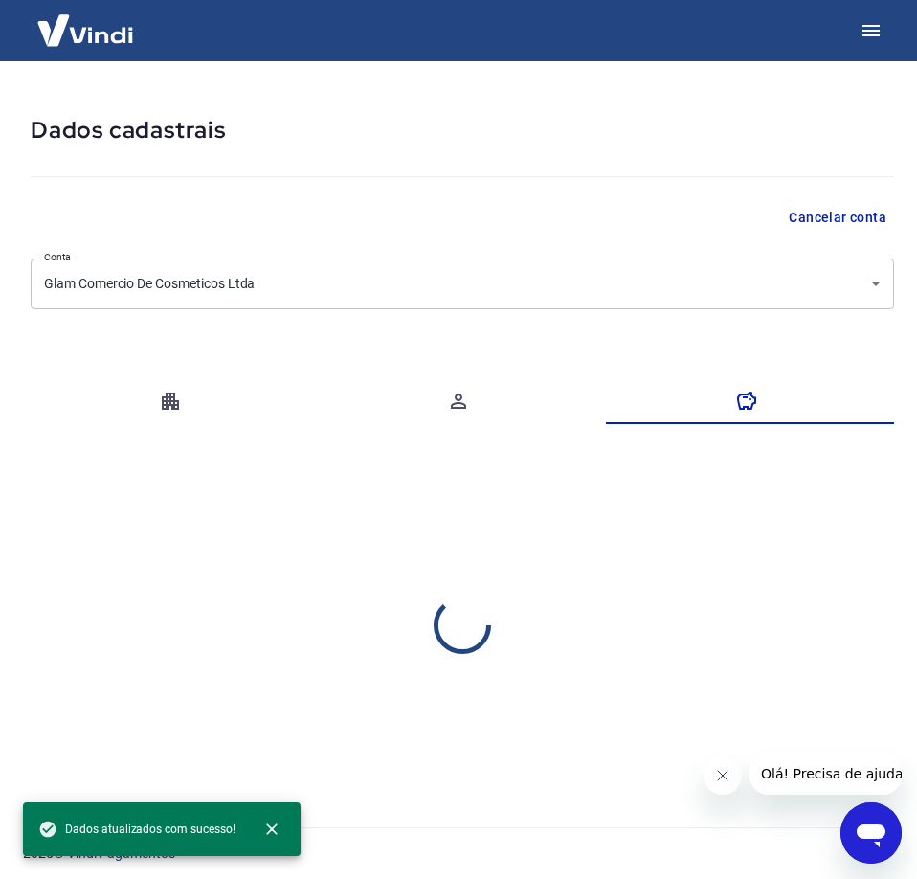
select select "1"
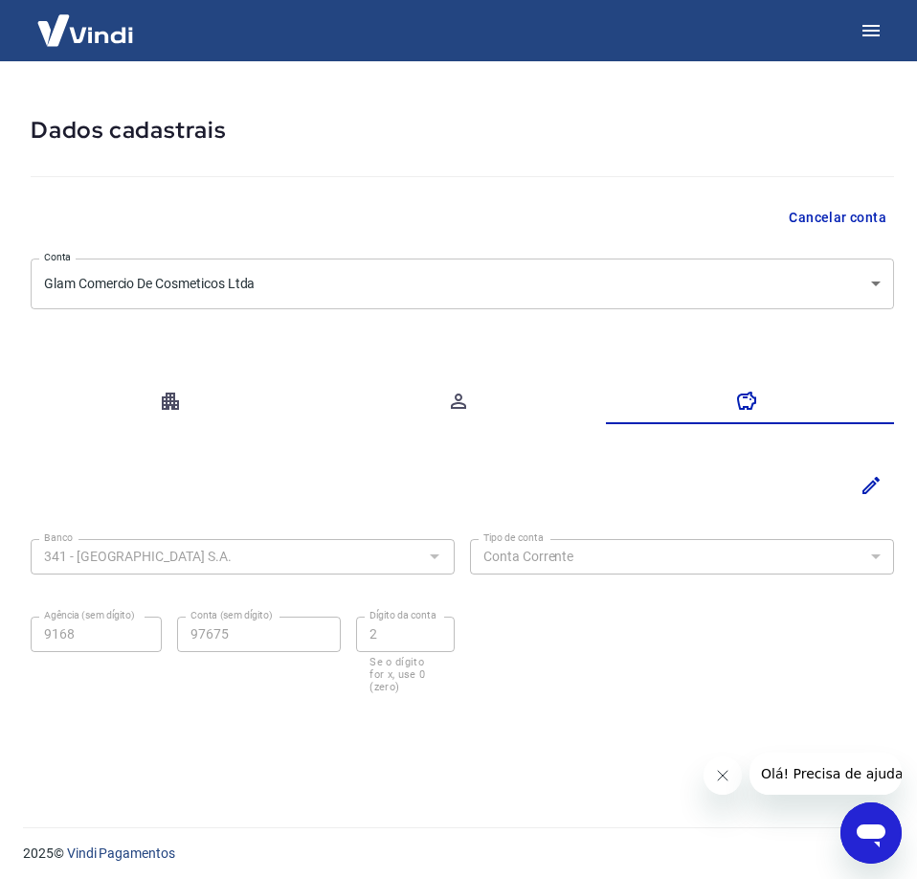
click at [439, 413] on button "button" at bounding box center [463, 401] width 288 height 46
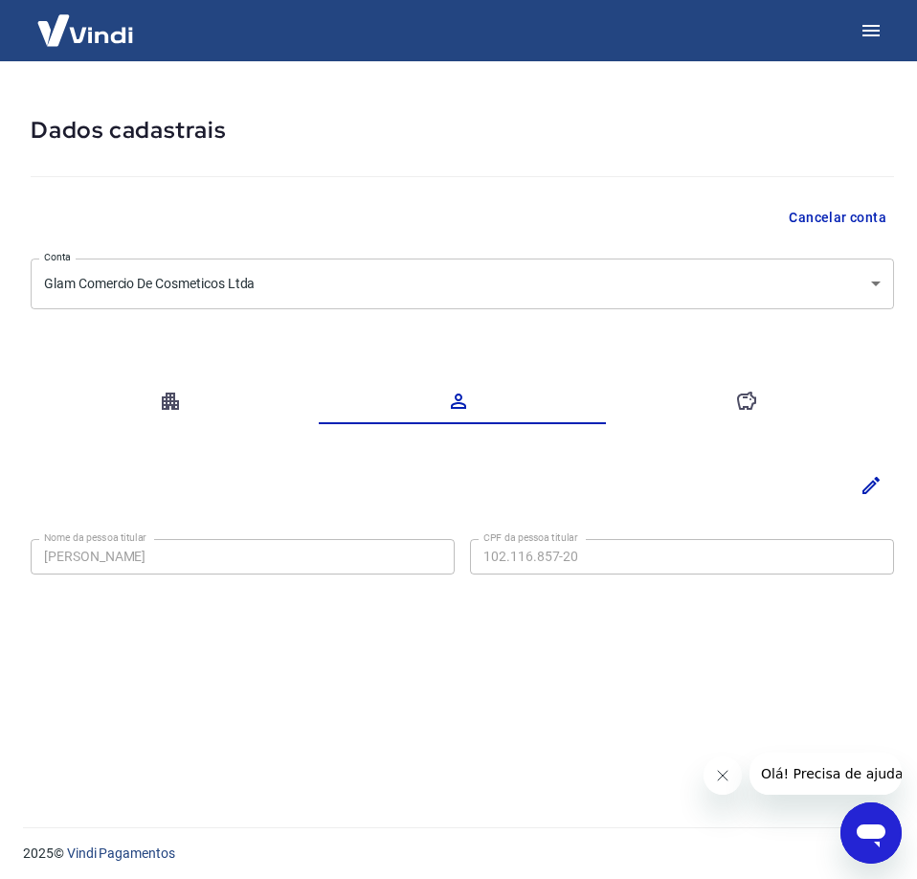
click at [143, 411] on button "button" at bounding box center [175, 401] width 288 height 46
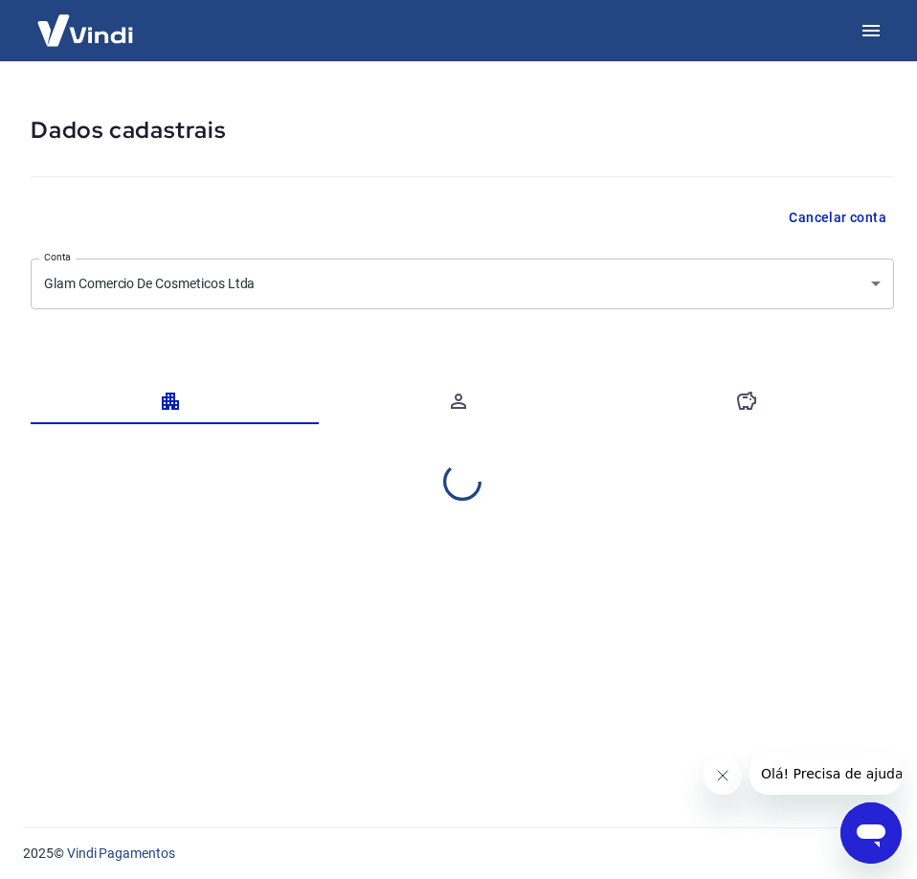
select select "PR"
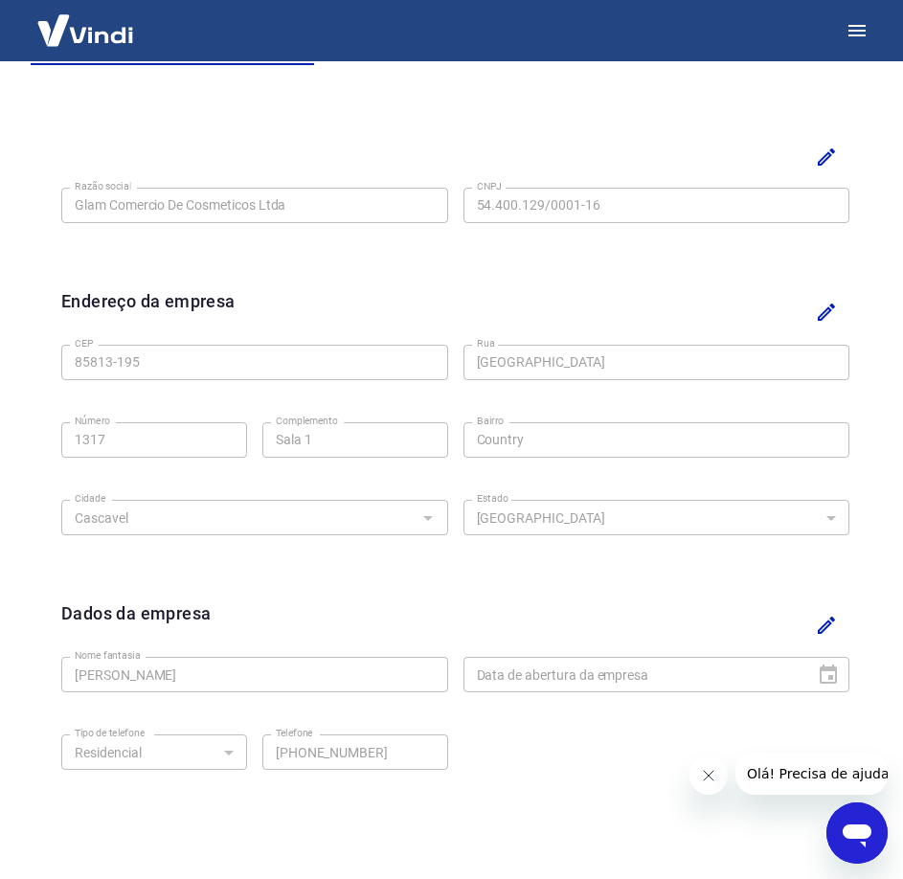
scroll to position [0, 0]
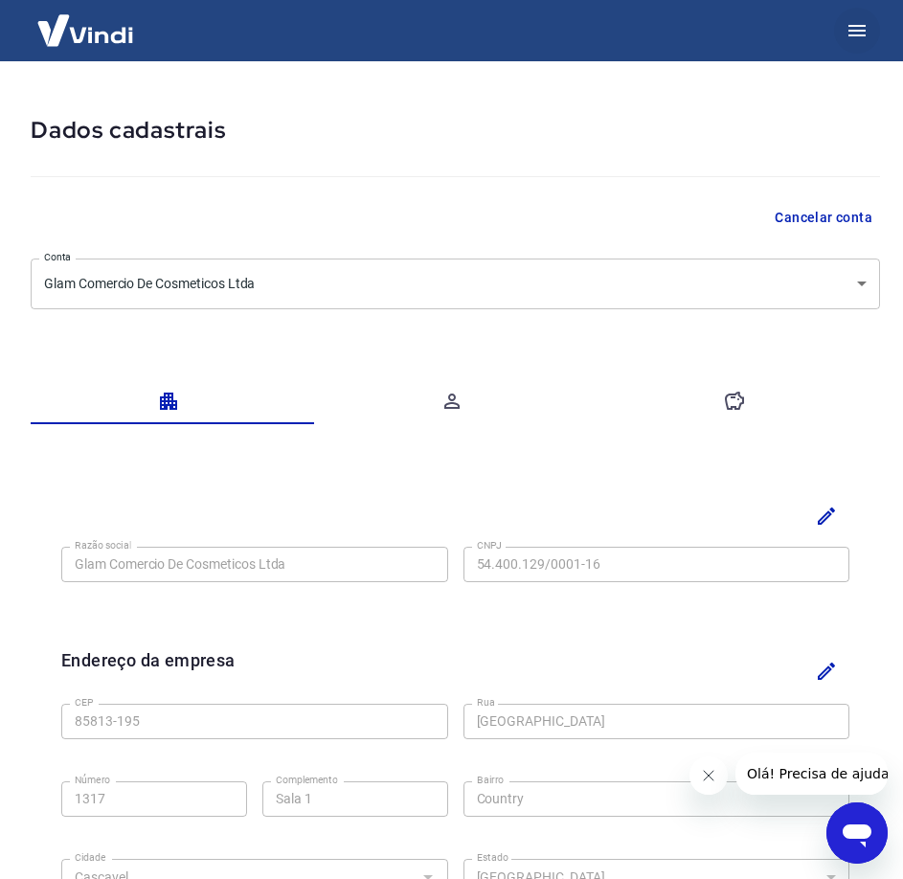
click at [859, 26] on icon "button" at bounding box center [856, 30] width 17 height 11
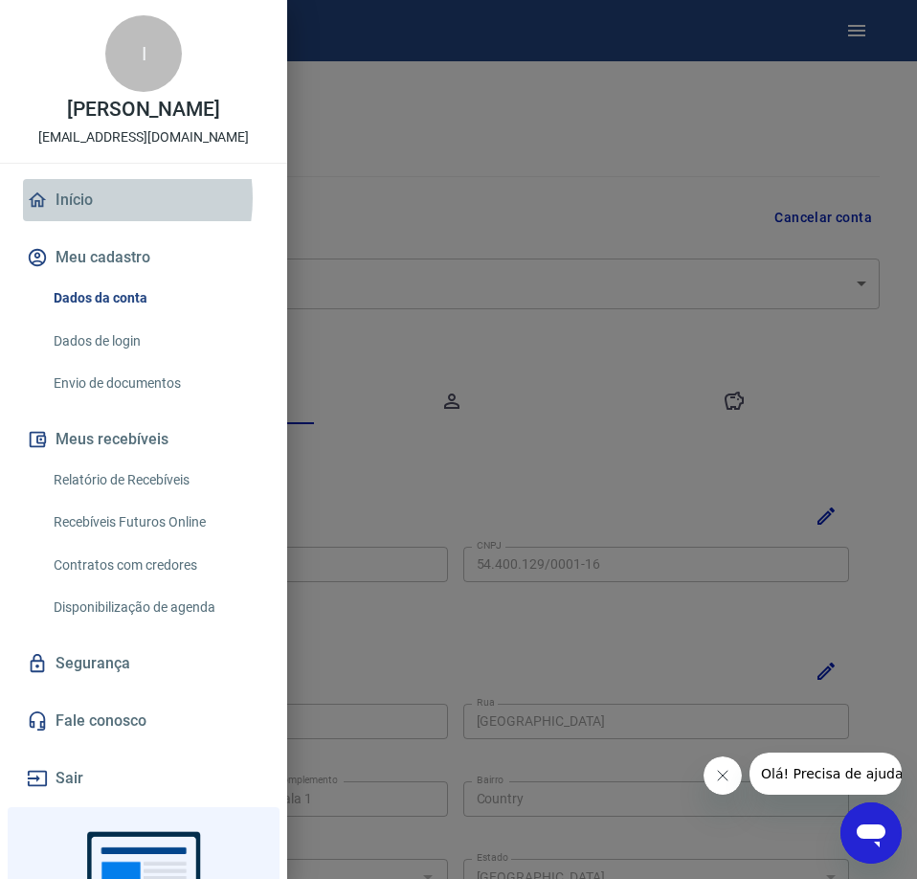
click at [88, 218] on link "Início" at bounding box center [143, 200] width 241 height 42
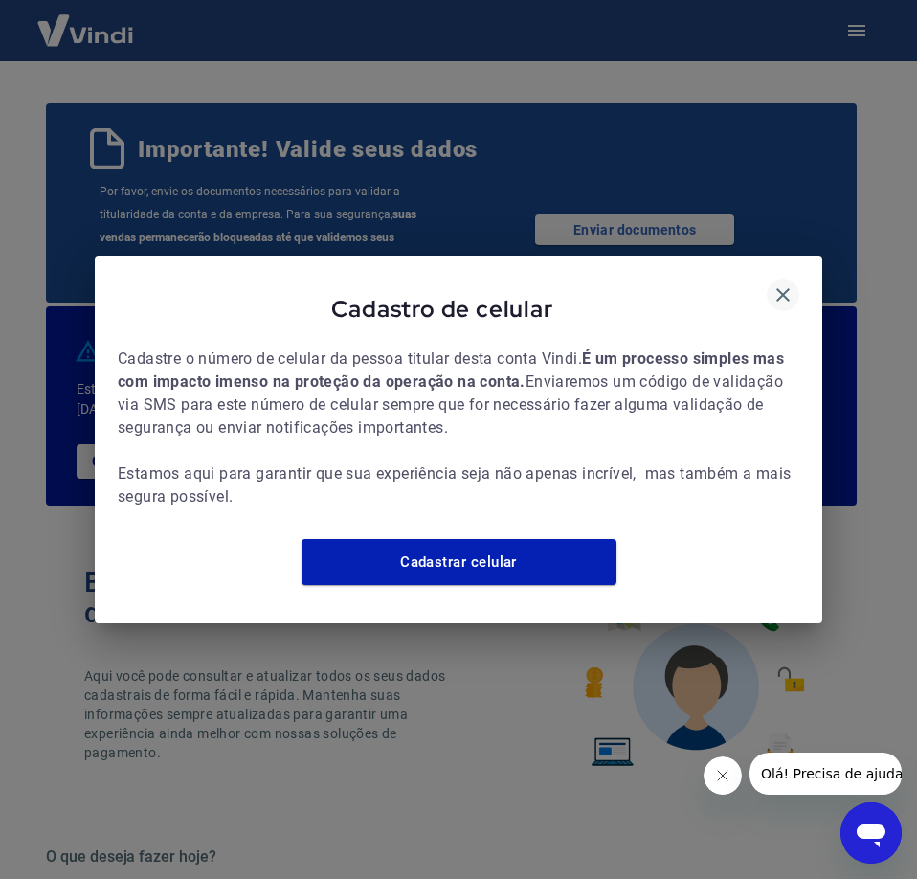
click at [787, 283] on icon "button" at bounding box center [783, 294] width 23 height 23
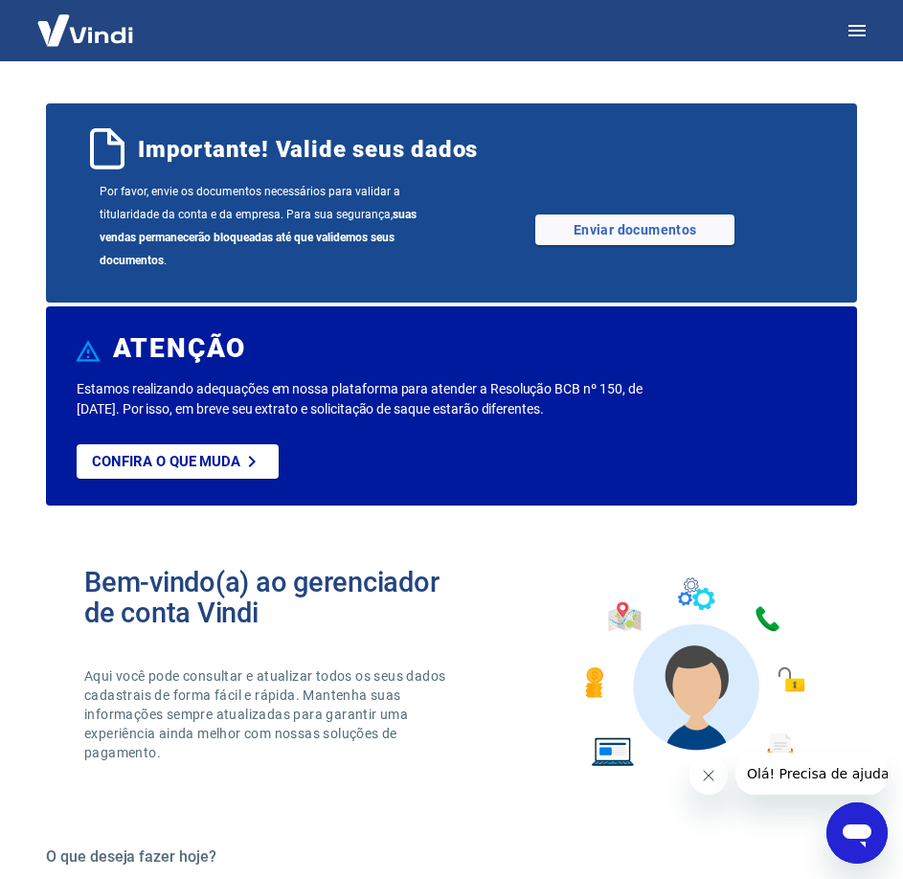
click at [858, 854] on div "Open messaging window" at bounding box center [856, 832] width 57 height 57
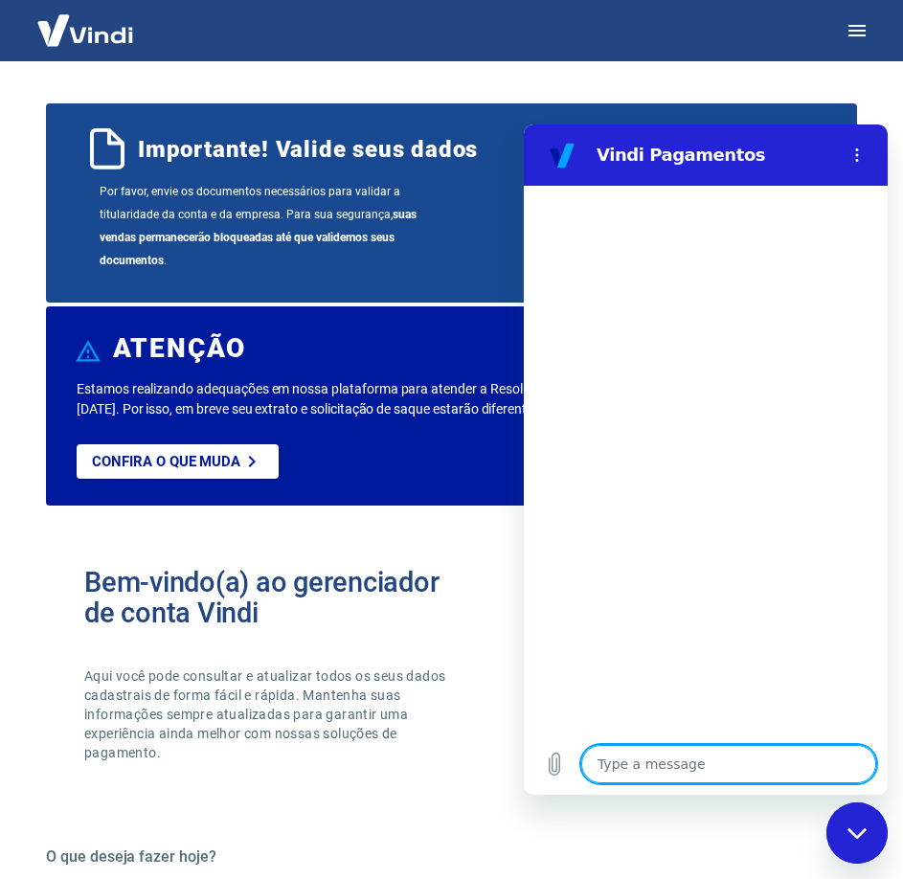
click at [739, 765] on textarea at bounding box center [728, 764] width 295 height 38
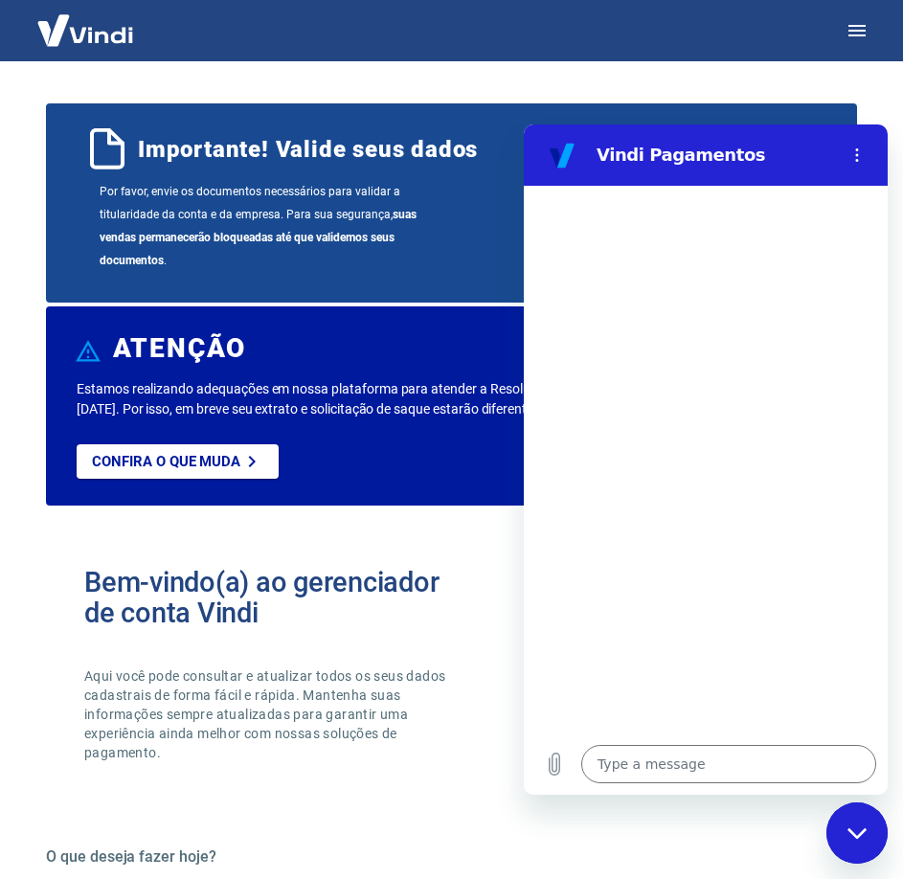
click at [873, 830] on div "Close messaging window" at bounding box center [856, 832] width 57 height 57
type textarea "x"
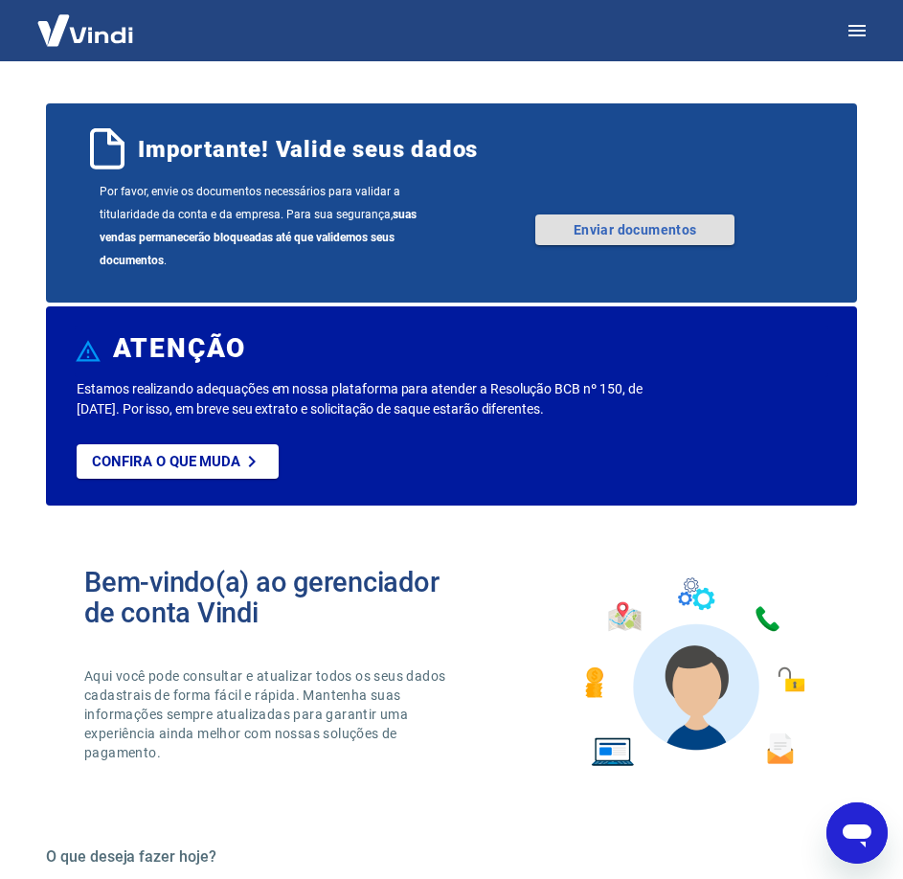
click at [576, 228] on link "Enviar documentos" at bounding box center [634, 229] width 199 height 31
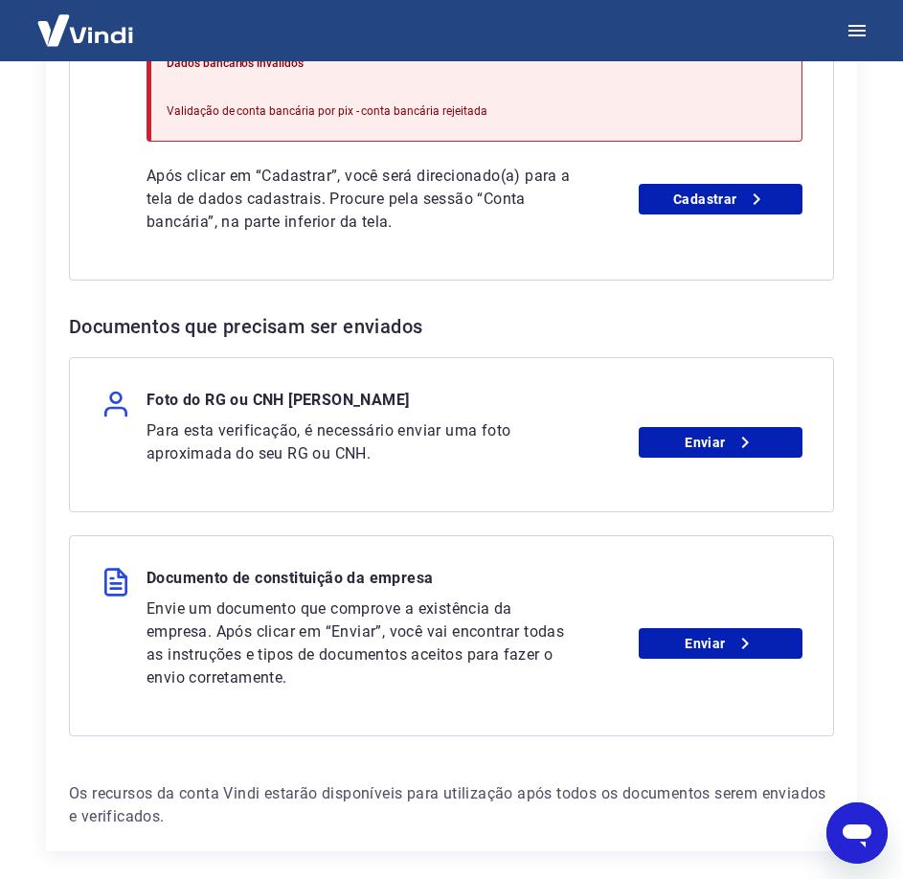
scroll to position [557, 0]
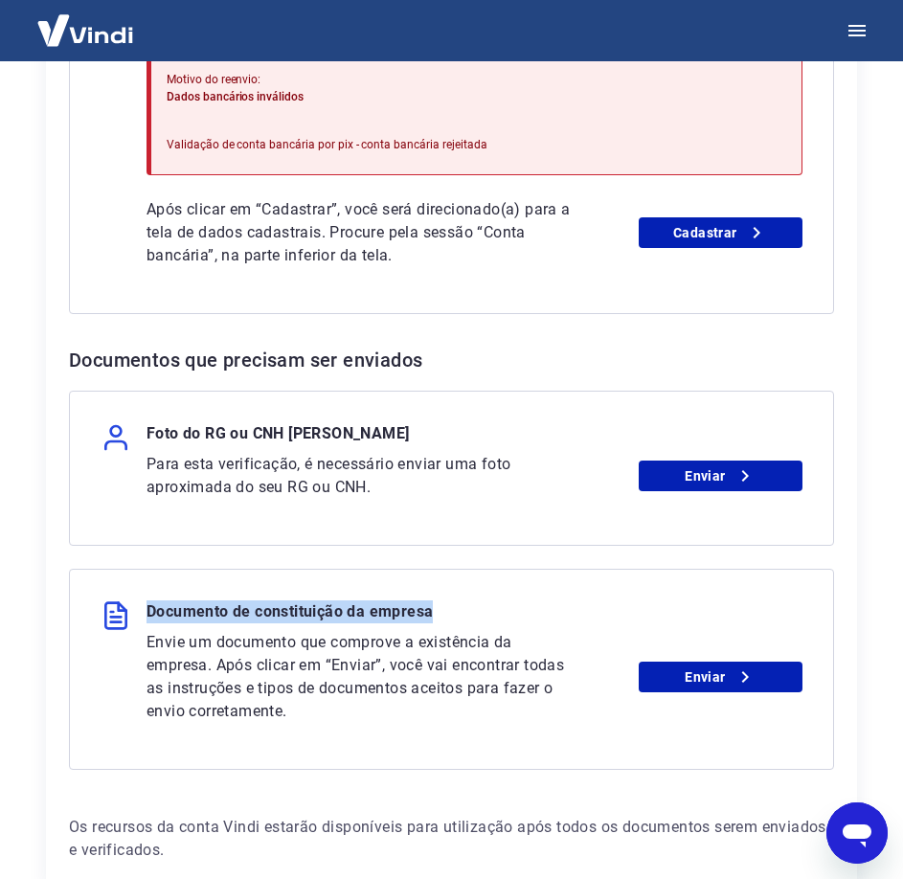
drag, startPoint x: 145, startPoint y: 613, endPoint x: 435, endPoint y: 613, distance: 290.1
click at [435, 613] on div "Documento de constituição da empresa" at bounding box center [452, 615] width 702 height 31
copy p "Documento de constituição da empresa"
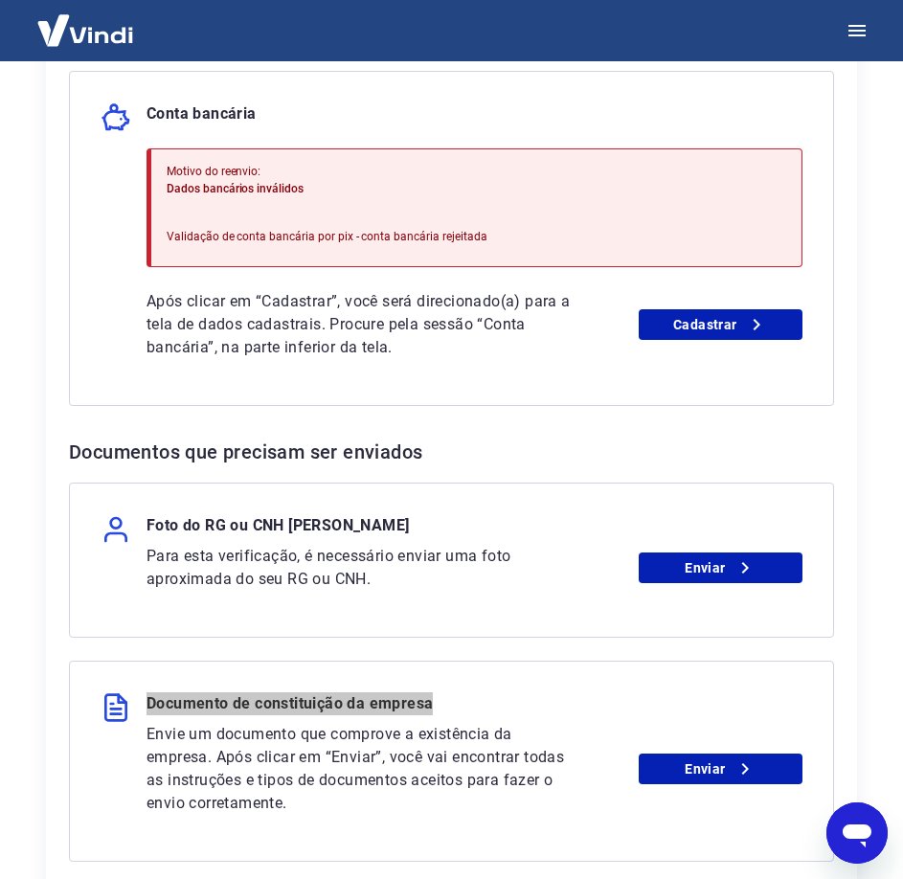
scroll to position [653, 0]
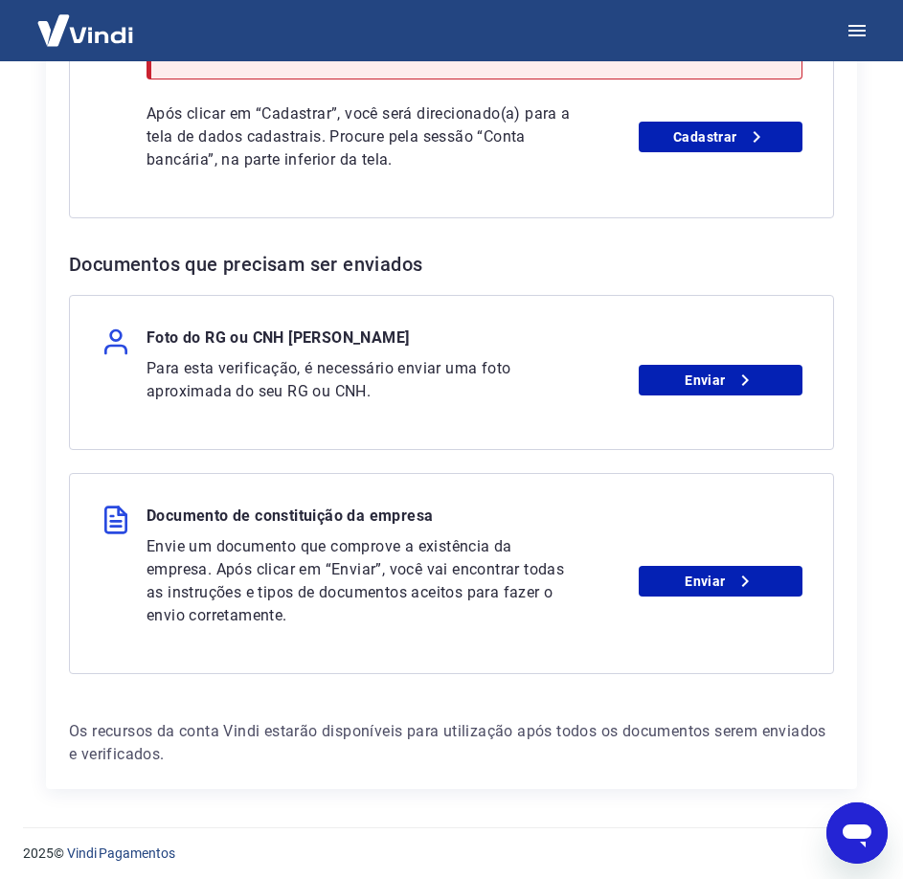
click at [416, 595] on p "Envie um documento que comprove a existência da empresa. Após clicar em “Enviar…" at bounding box center [359, 581] width 426 height 92
click at [723, 581] on link "Enviar" at bounding box center [721, 581] width 164 height 31
